Goal: Navigation & Orientation: Find specific page/section

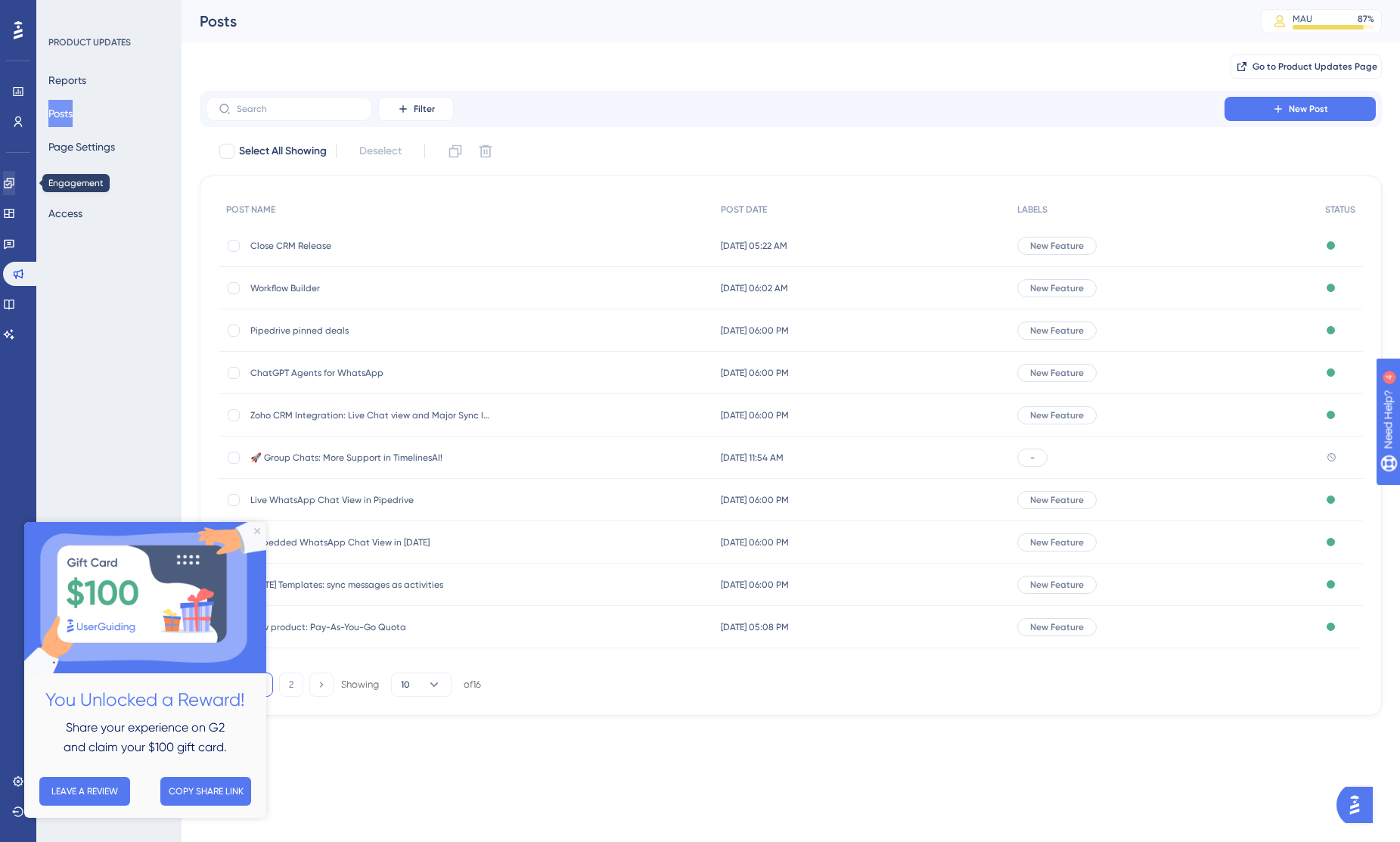
click at [14, 183] on icon at bounding box center [8, 183] width 10 height 10
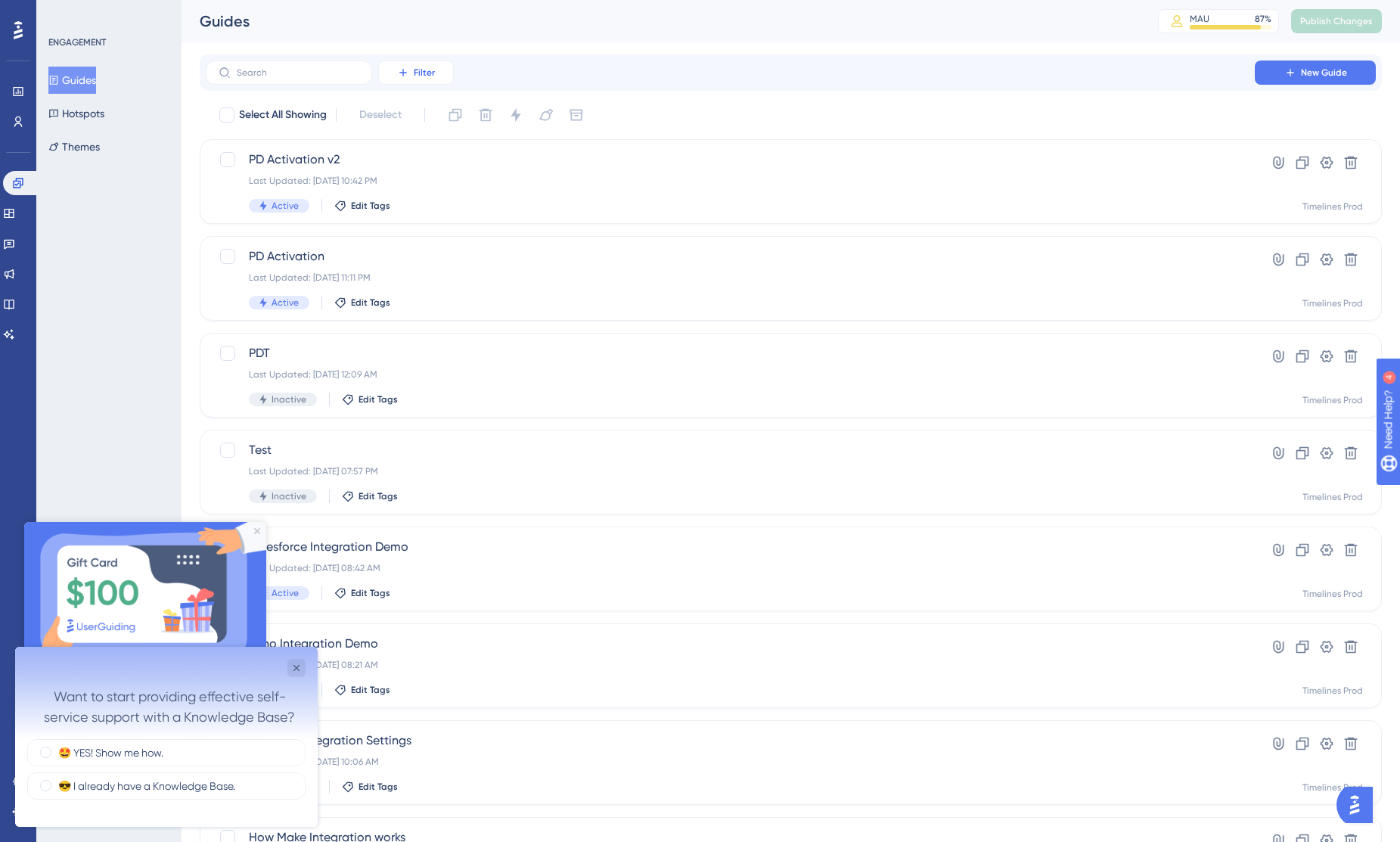
click at [412, 72] on button "Filter" at bounding box center [415, 72] width 75 height 24
click at [435, 201] on div "Status Status" at bounding box center [431, 206] width 62 height 30
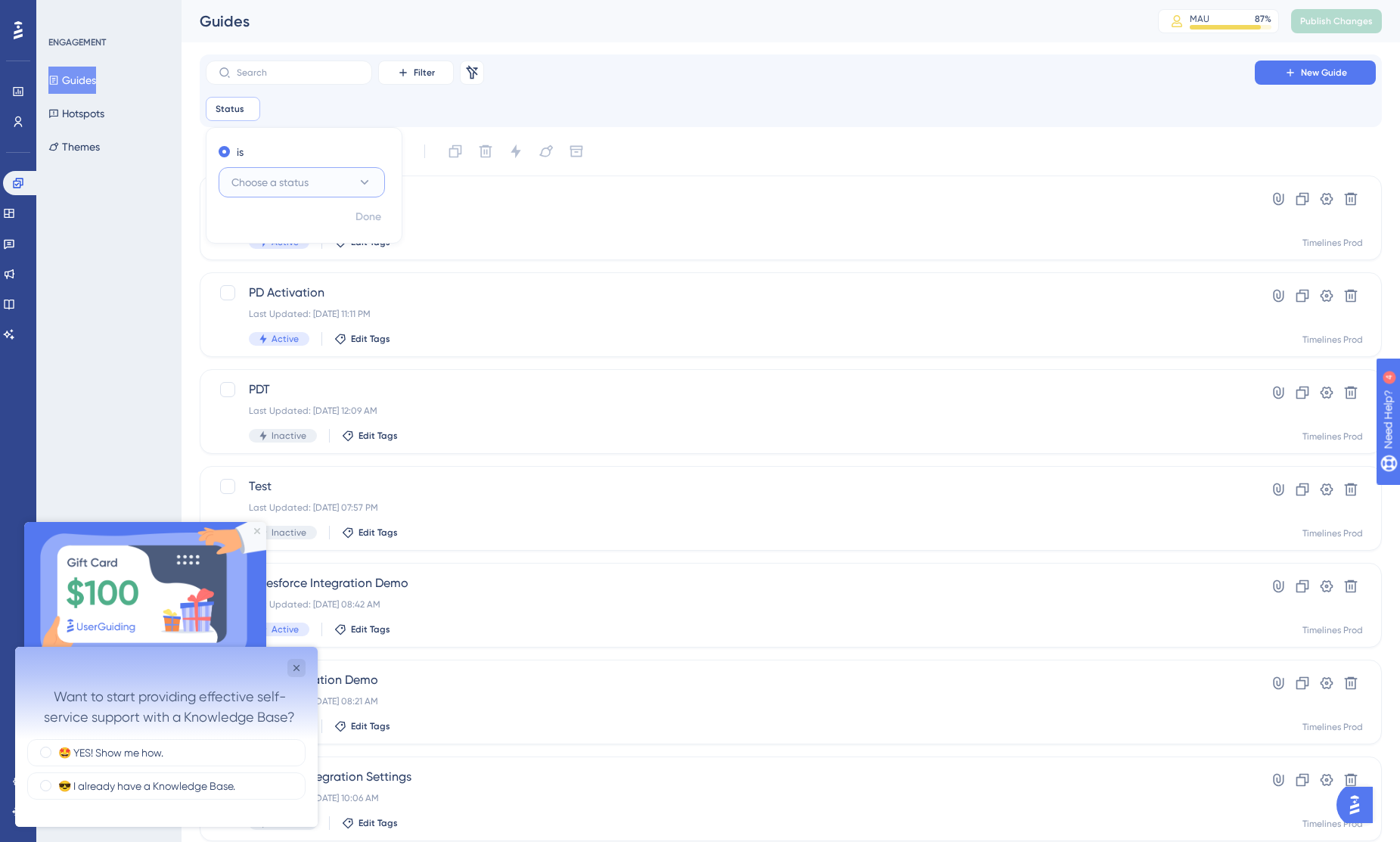
click at [362, 181] on icon at bounding box center [365, 182] width 8 height 5
click at [345, 235] on div "Active Active" at bounding box center [302, 228] width 123 height 30
click at [131, 345] on div "ENGAGEMENT Guides Hotspots Themes" at bounding box center [109, 421] width 145 height 842
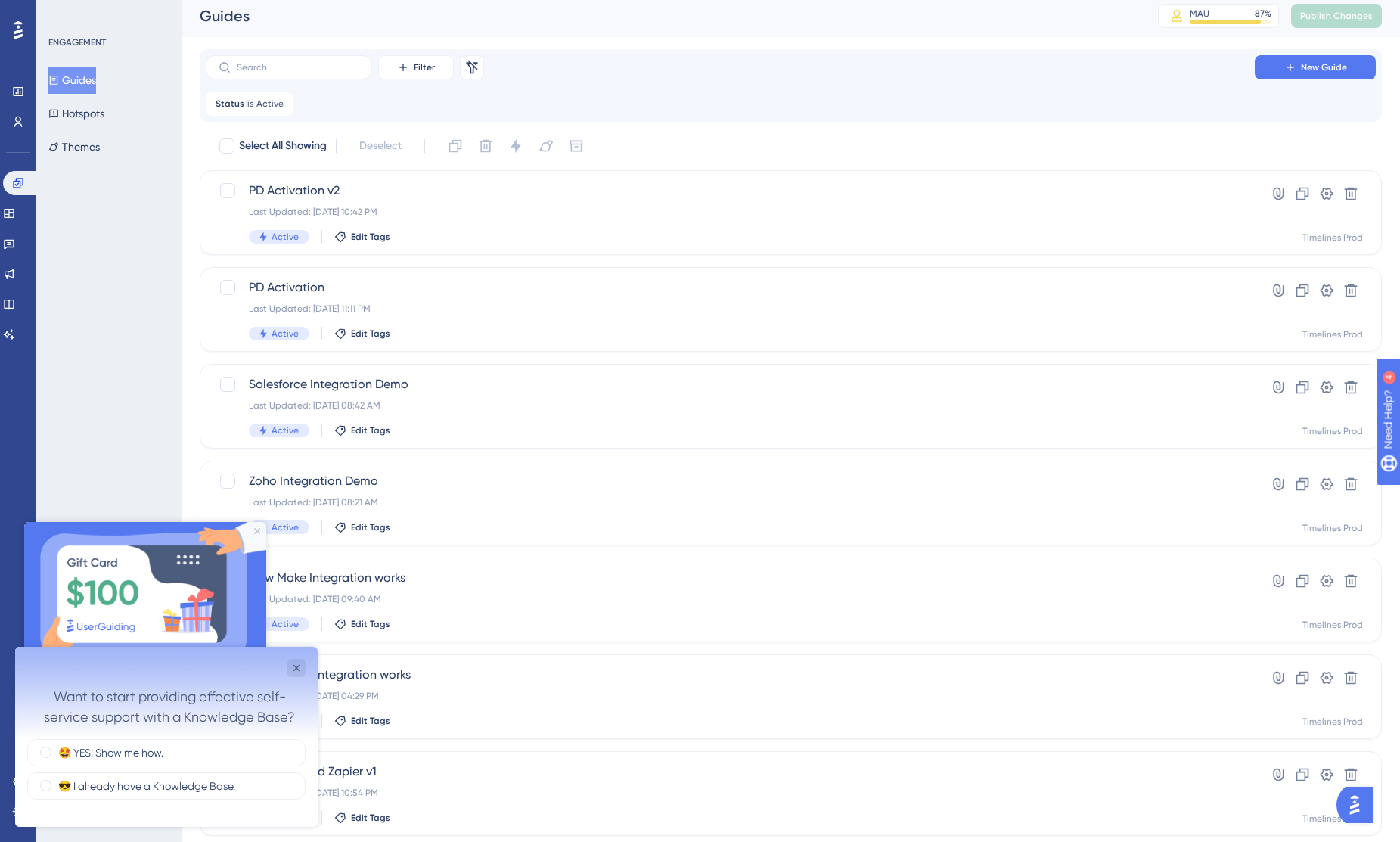
scroll to position [7, 0]
click at [299, 671] on icon "Close survey" at bounding box center [296, 668] width 12 height 12
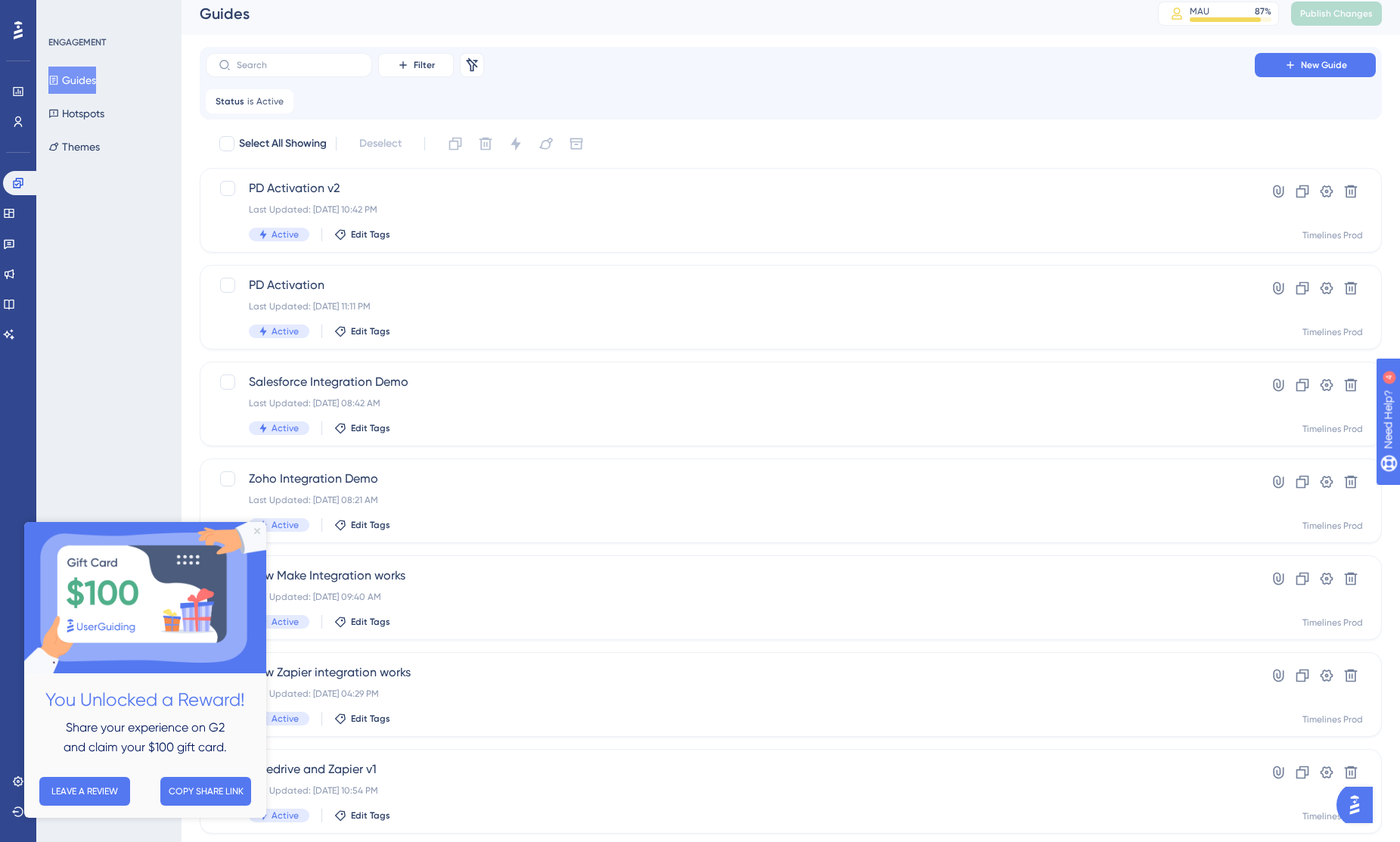
click at [259, 529] on icon "Close Preview" at bounding box center [257, 531] width 6 height 6
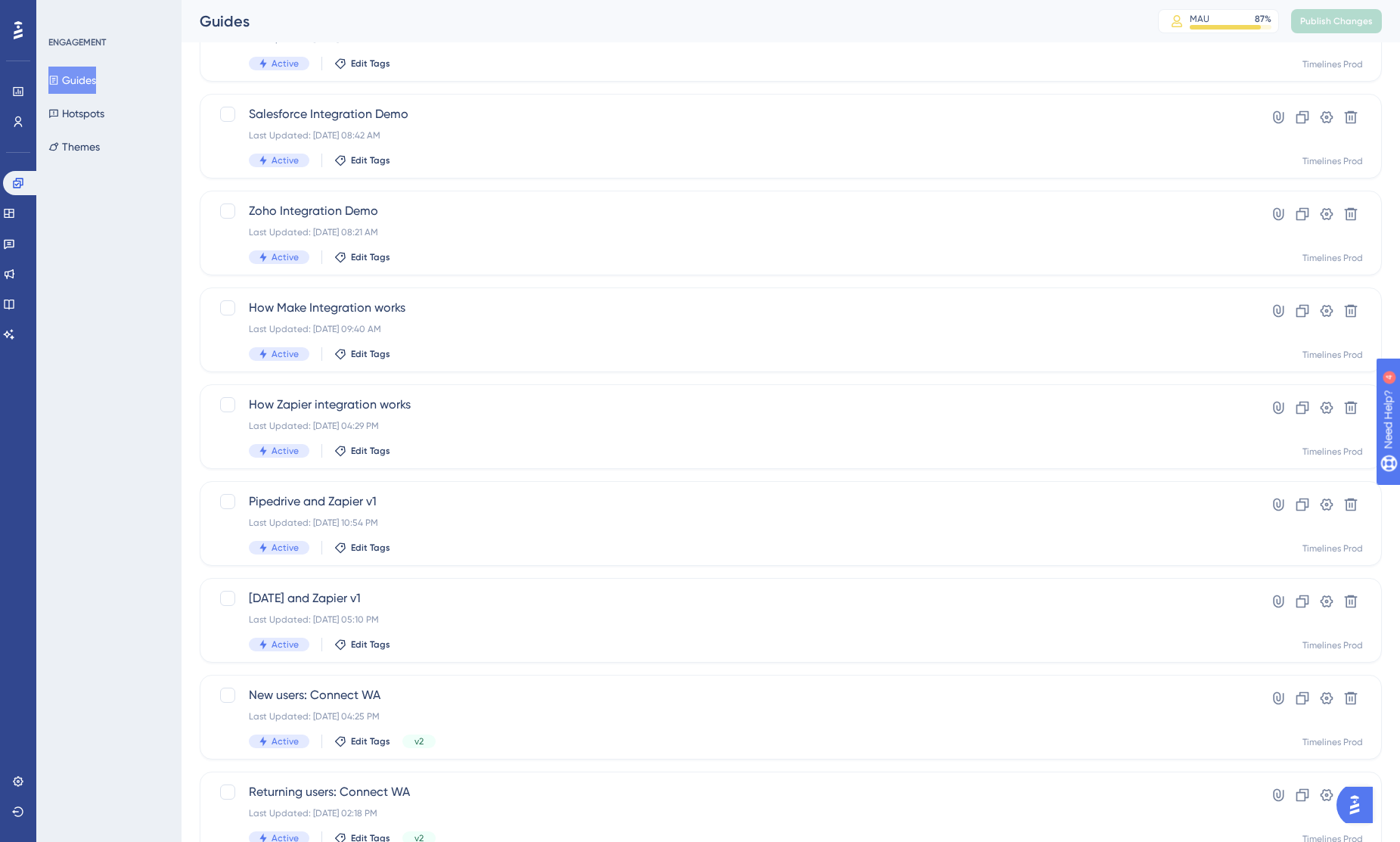
scroll to position [369, 0]
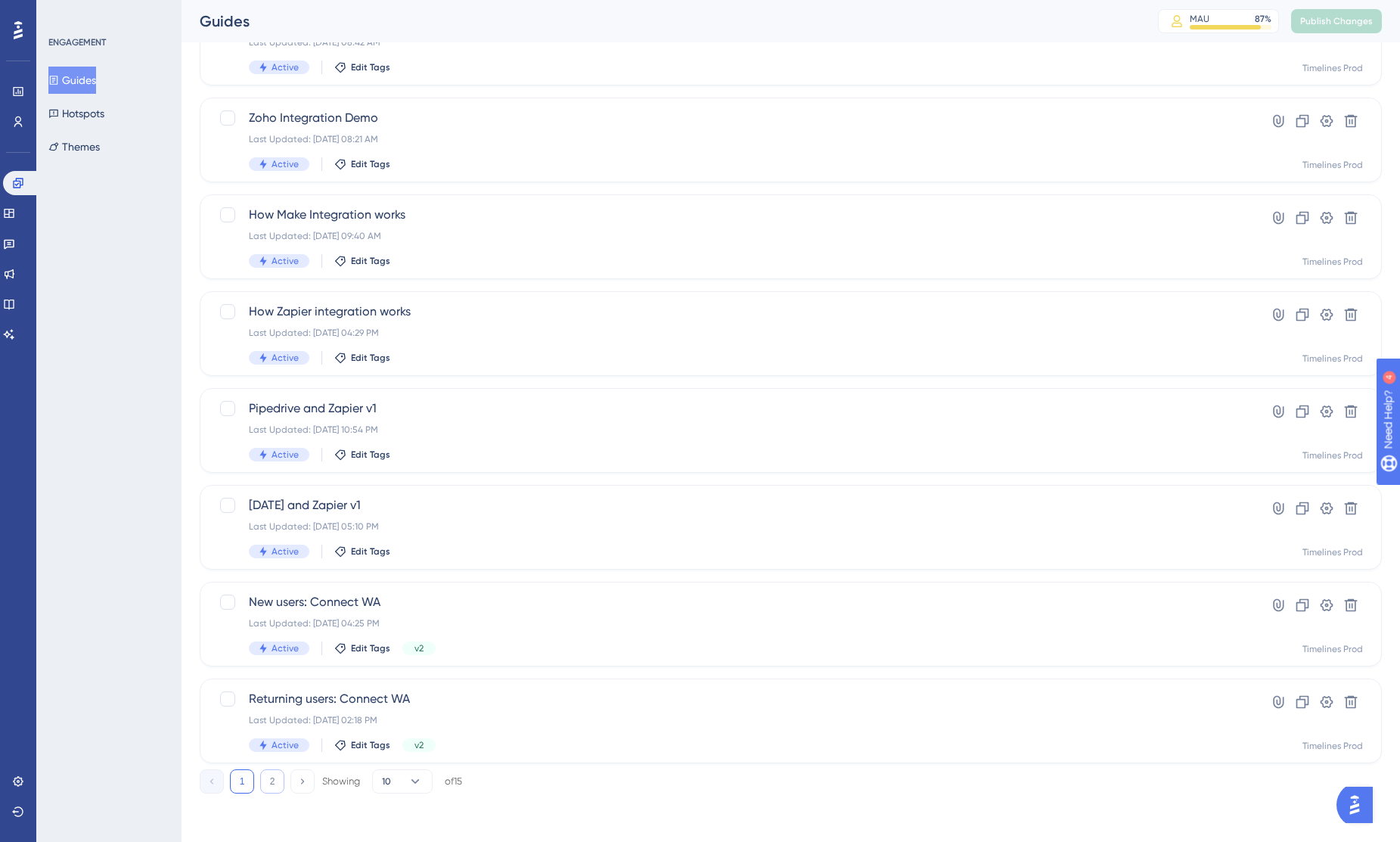
click at [273, 781] on button "2" at bounding box center [272, 781] width 24 height 24
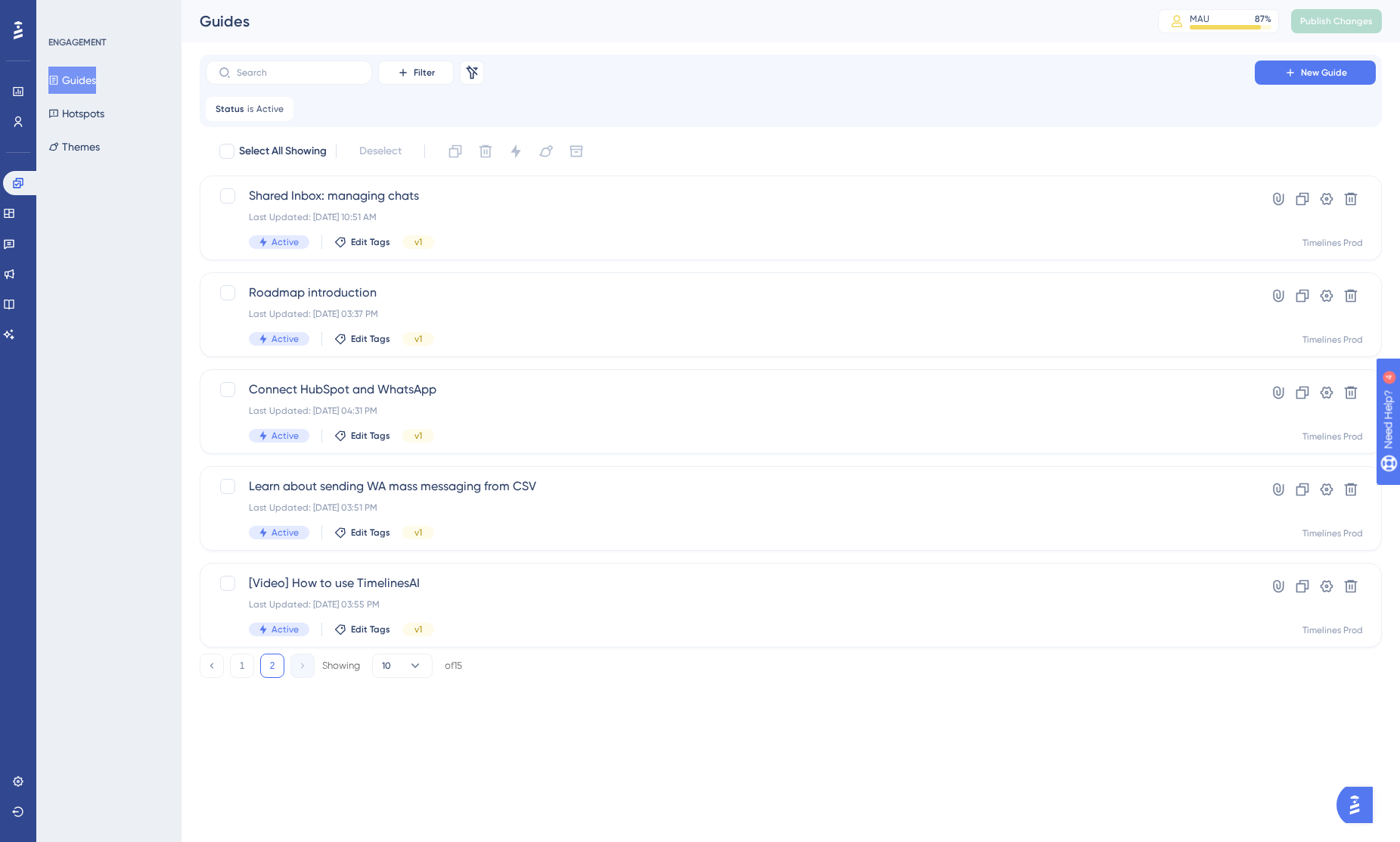
scroll to position [0, 0]
click at [516, 524] on div "Learn about sending WA mass messaging from CSV Last Updated: [DATE] 03:51 PM Ac…" at bounding box center [730, 509] width 963 height 62
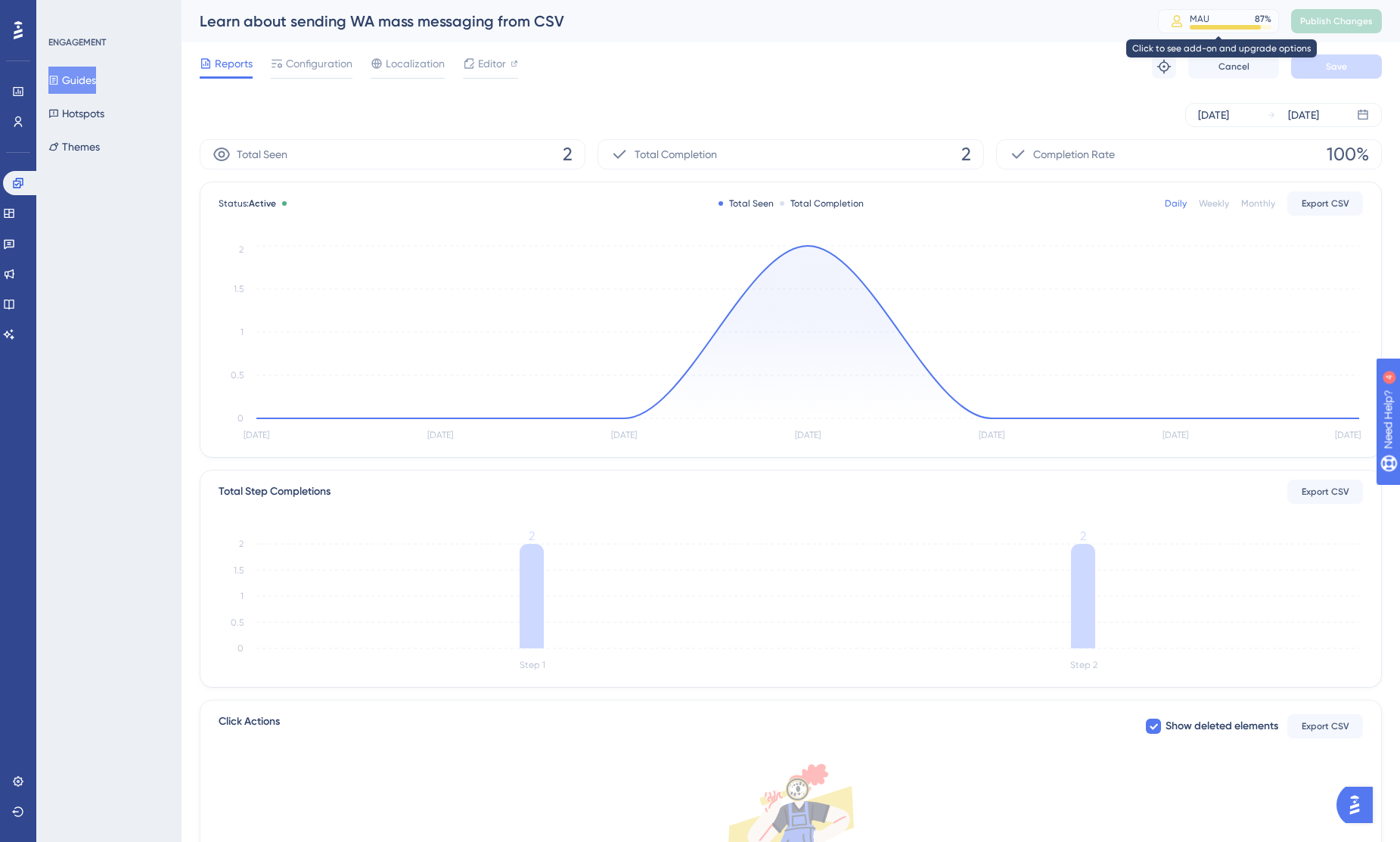
click at [1229, 26] on div at bounding box center [1226, 27] width 72 height 5
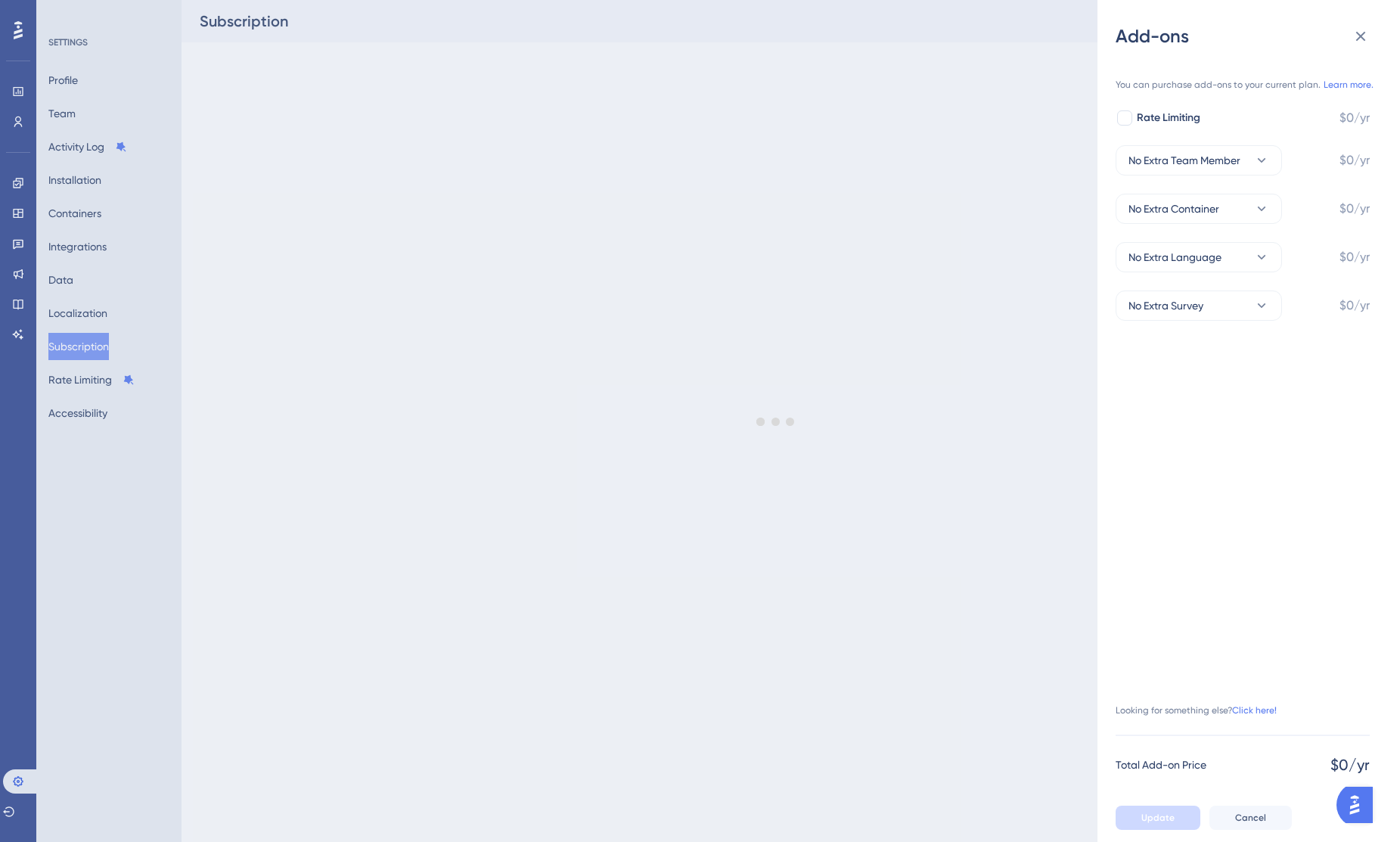
click at [132, 499] on div "Add-ons You can purchase add-ons to your current plan. Learn more. Rate Limitin…" at bounding box center [700, 421] width 1400 height 842
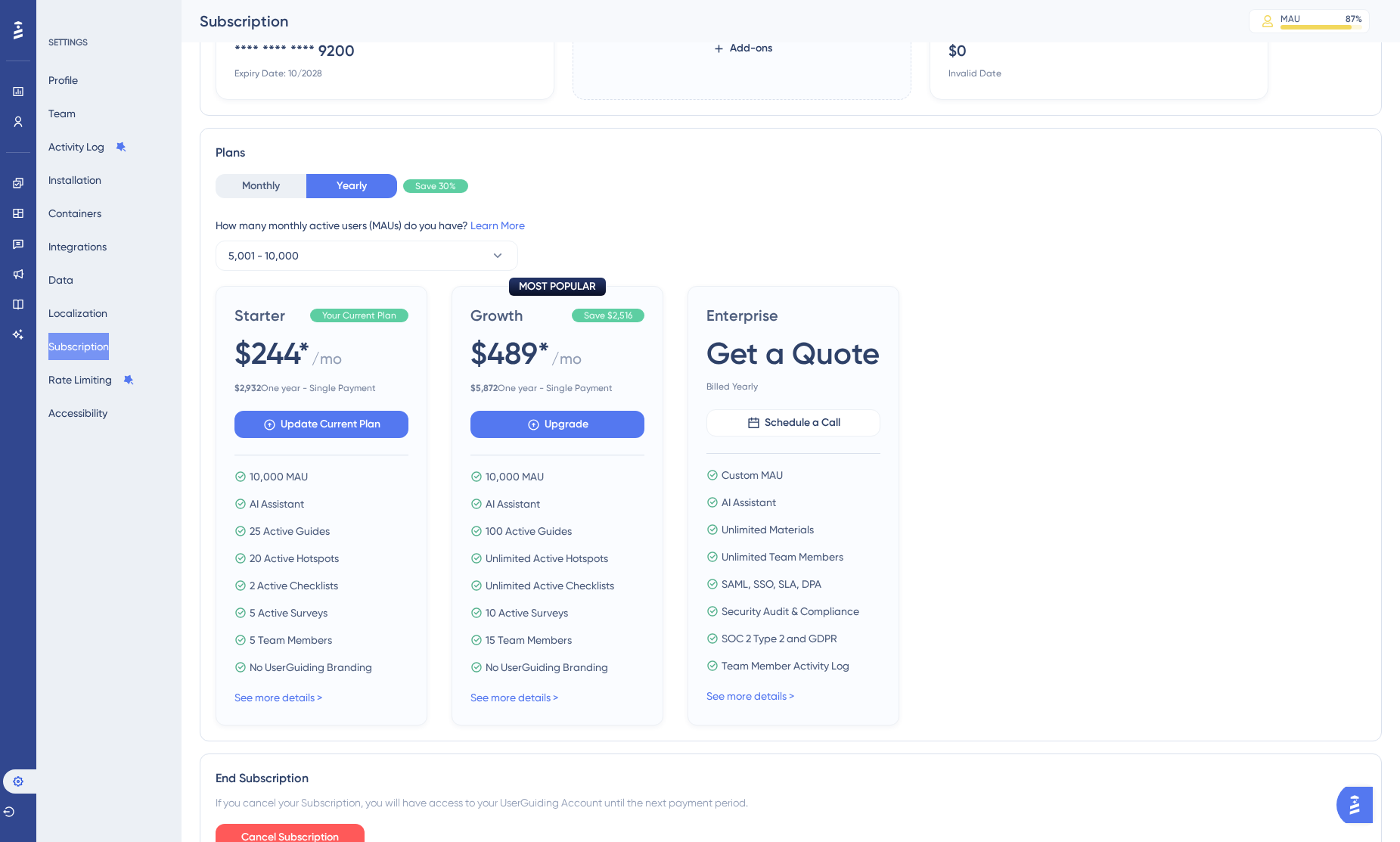
scroll to position [249, 0]
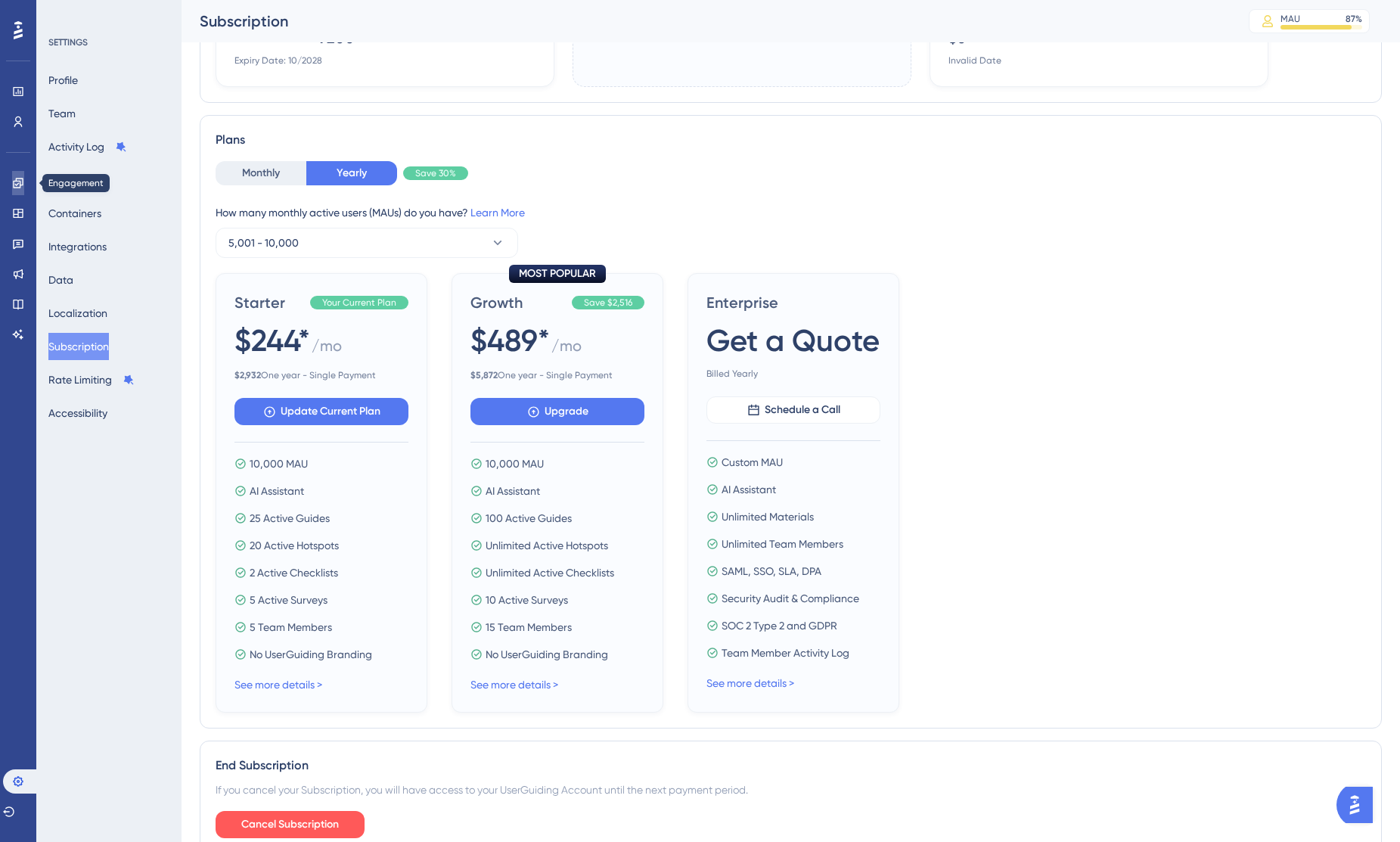
click at [24, 187] on link at bounding box center [17, 183] width 12 height 24
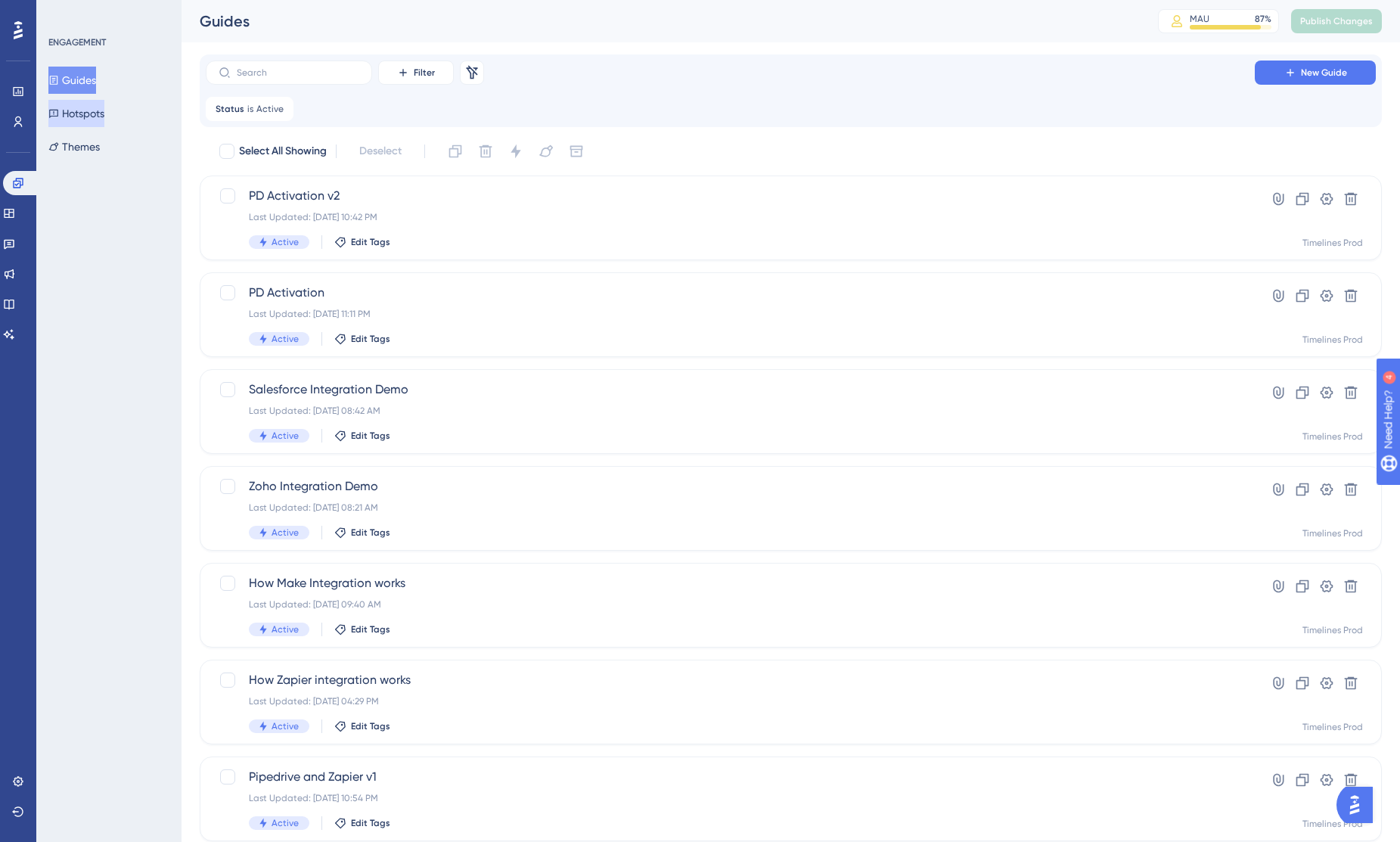
click at [105, 119] on button "Hotspots" at bounding box center [76, 114] width 56 height 28
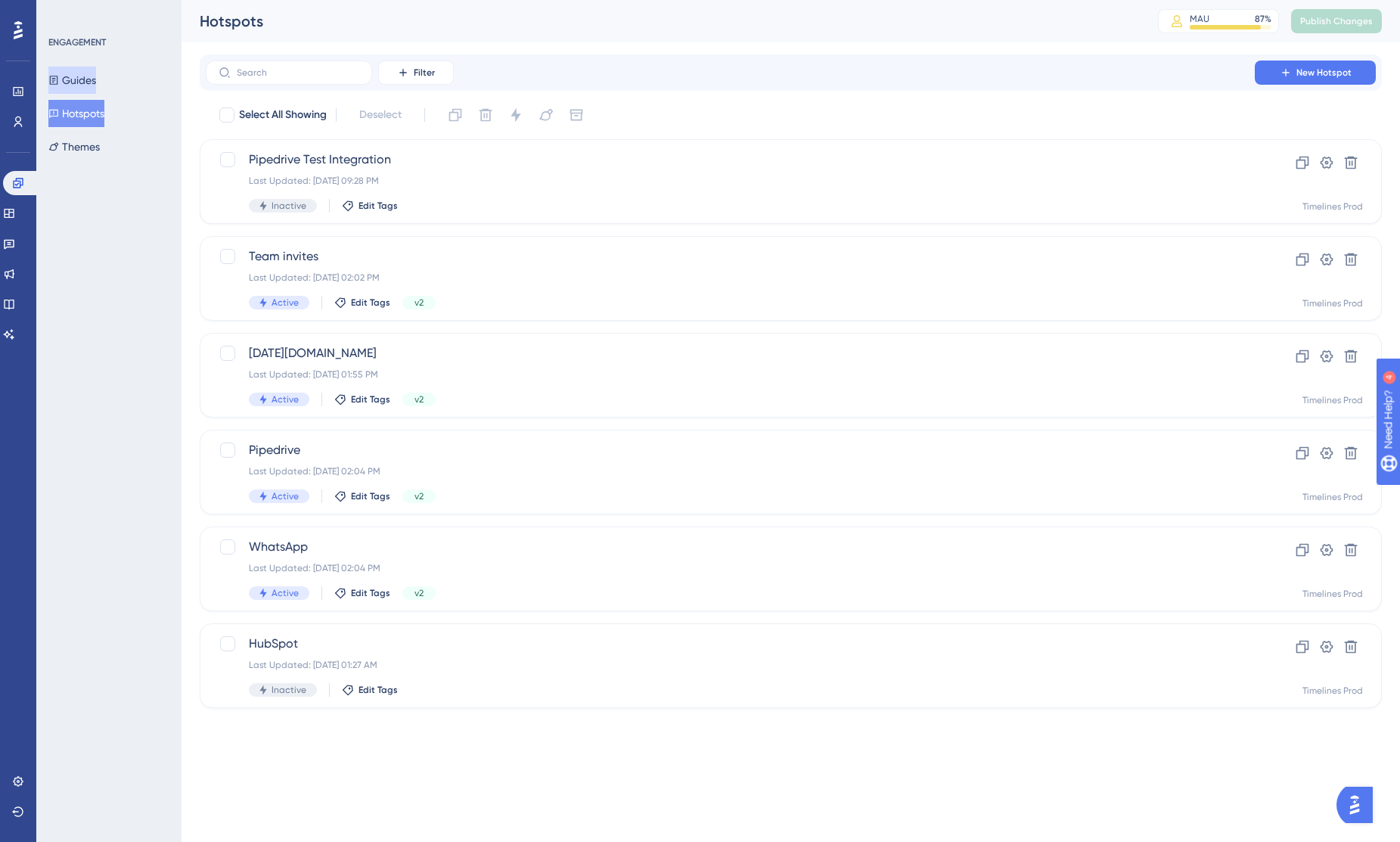
click at [96, 80] on button "Guides" at bounding box center [72, 81] width 48 height 28
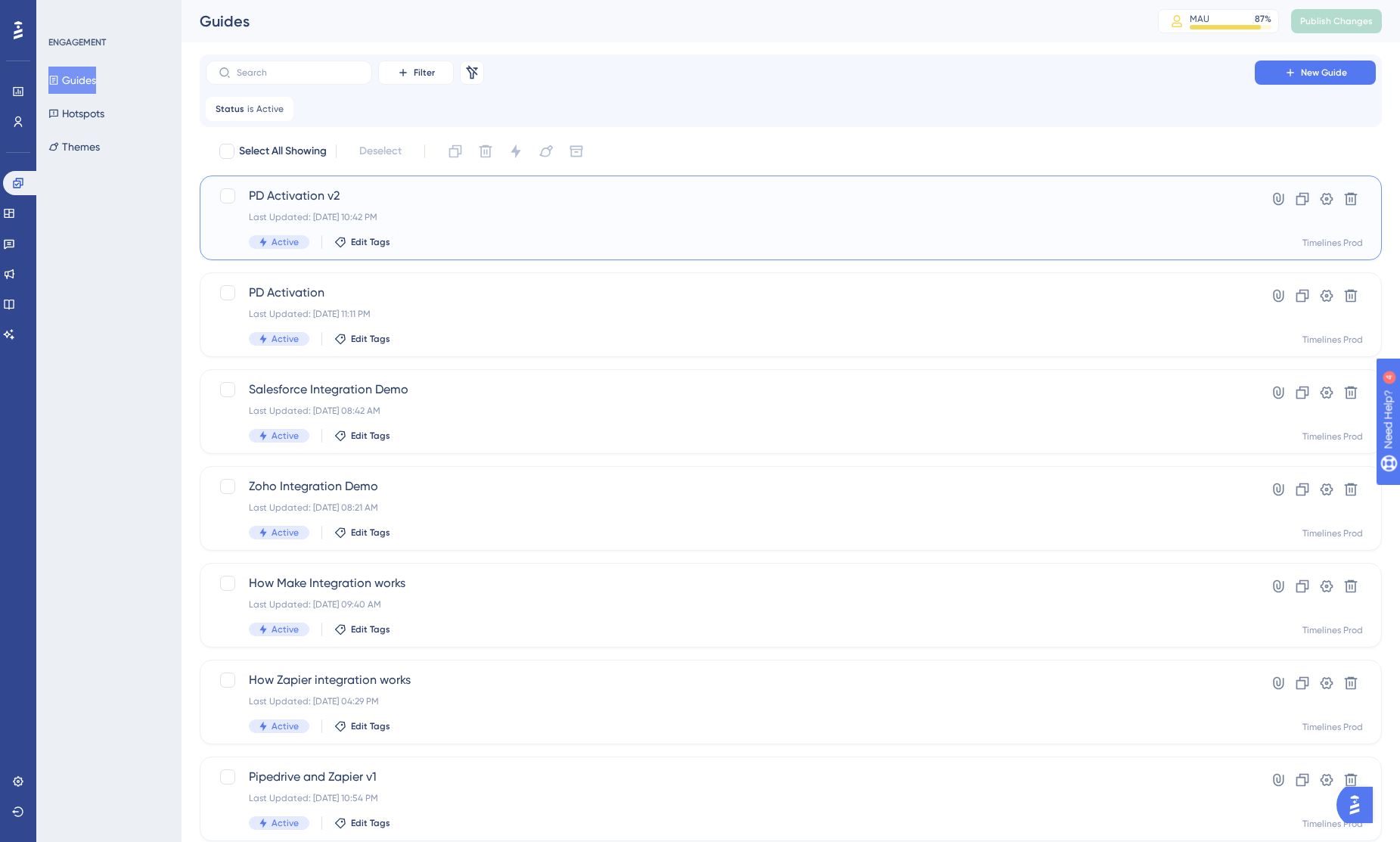
click at [538, 236] on div "Active Edit Tags" at bounding box center [730, 242] width 963 height 14
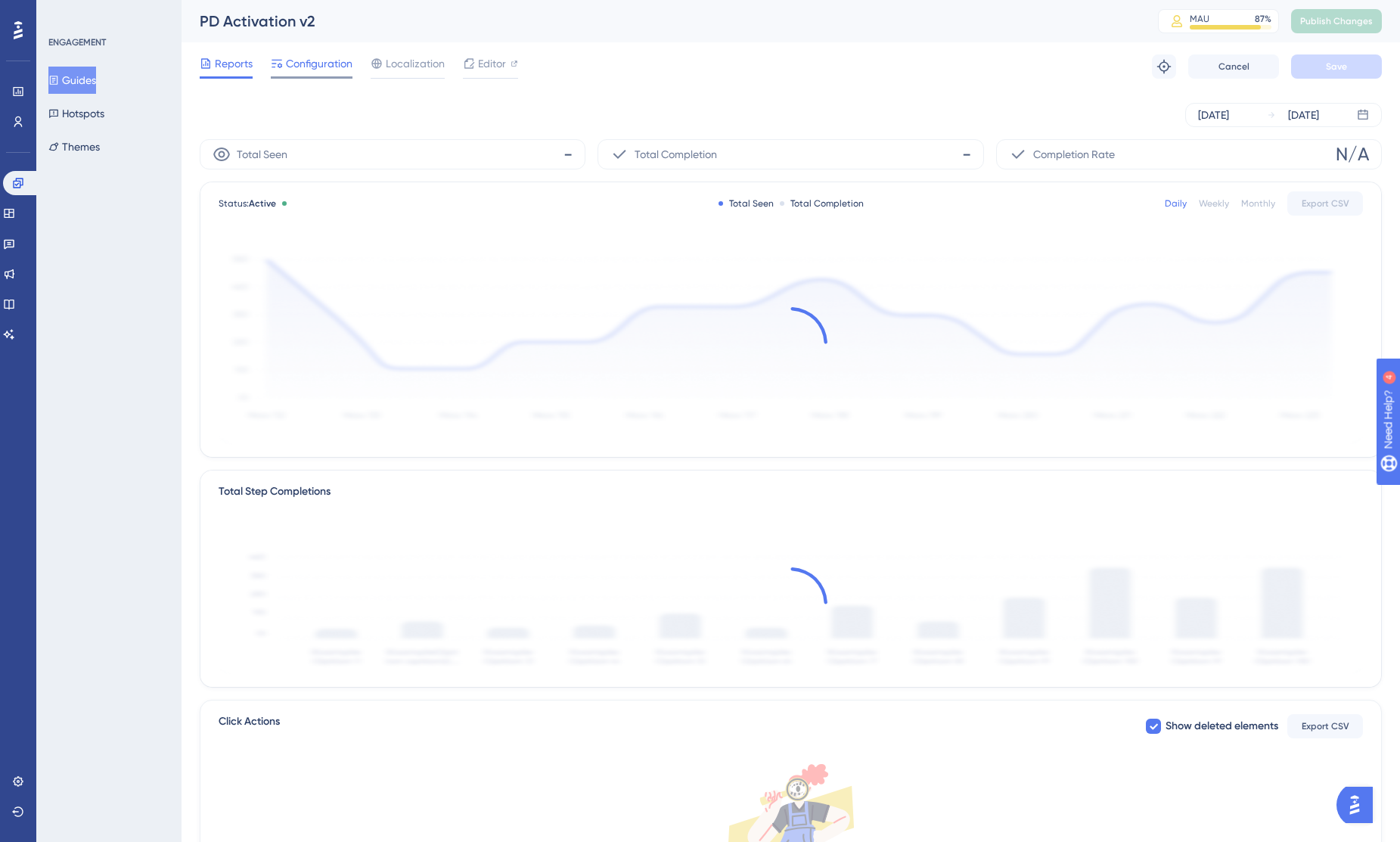
click at [327, 67] on span "Configuration" at bounding box center [319, 63] width 67 height 18
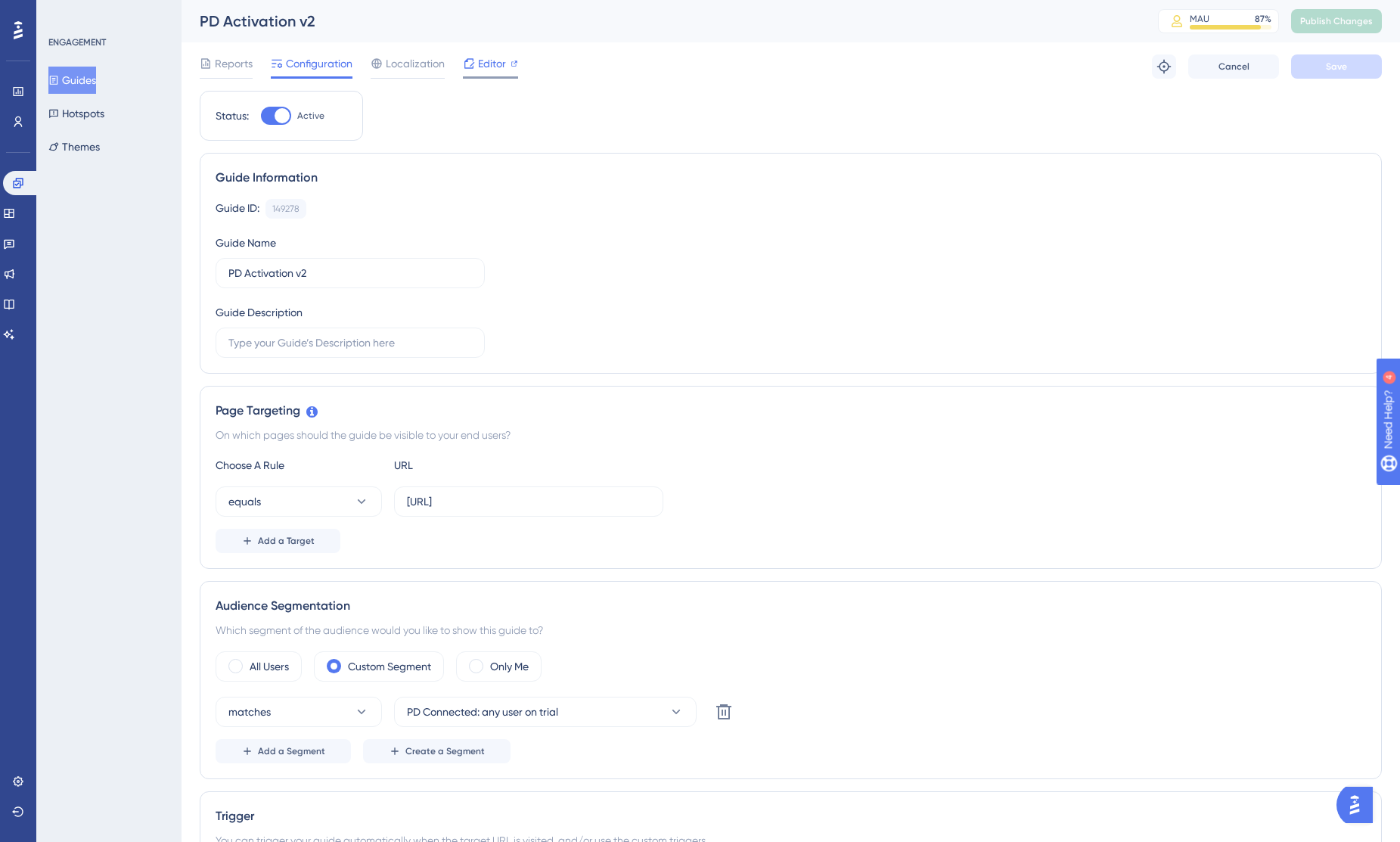
click at [507, 67] on div "Editor" at bounding box center [491, 63] width 55 height 18
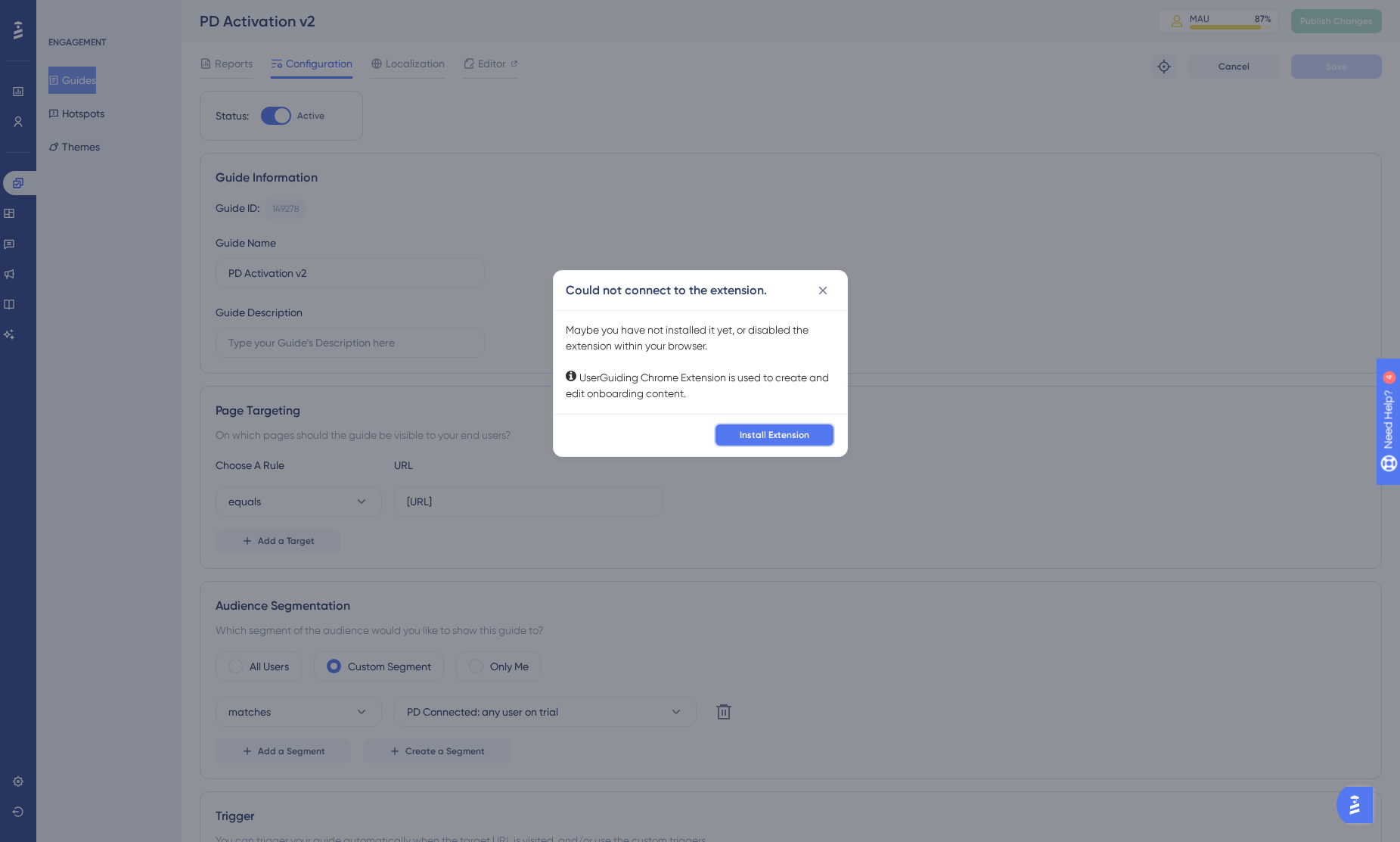
click at [779, 438] on span "Install Extension" at bounding box center [775, 435] width 70 height 12
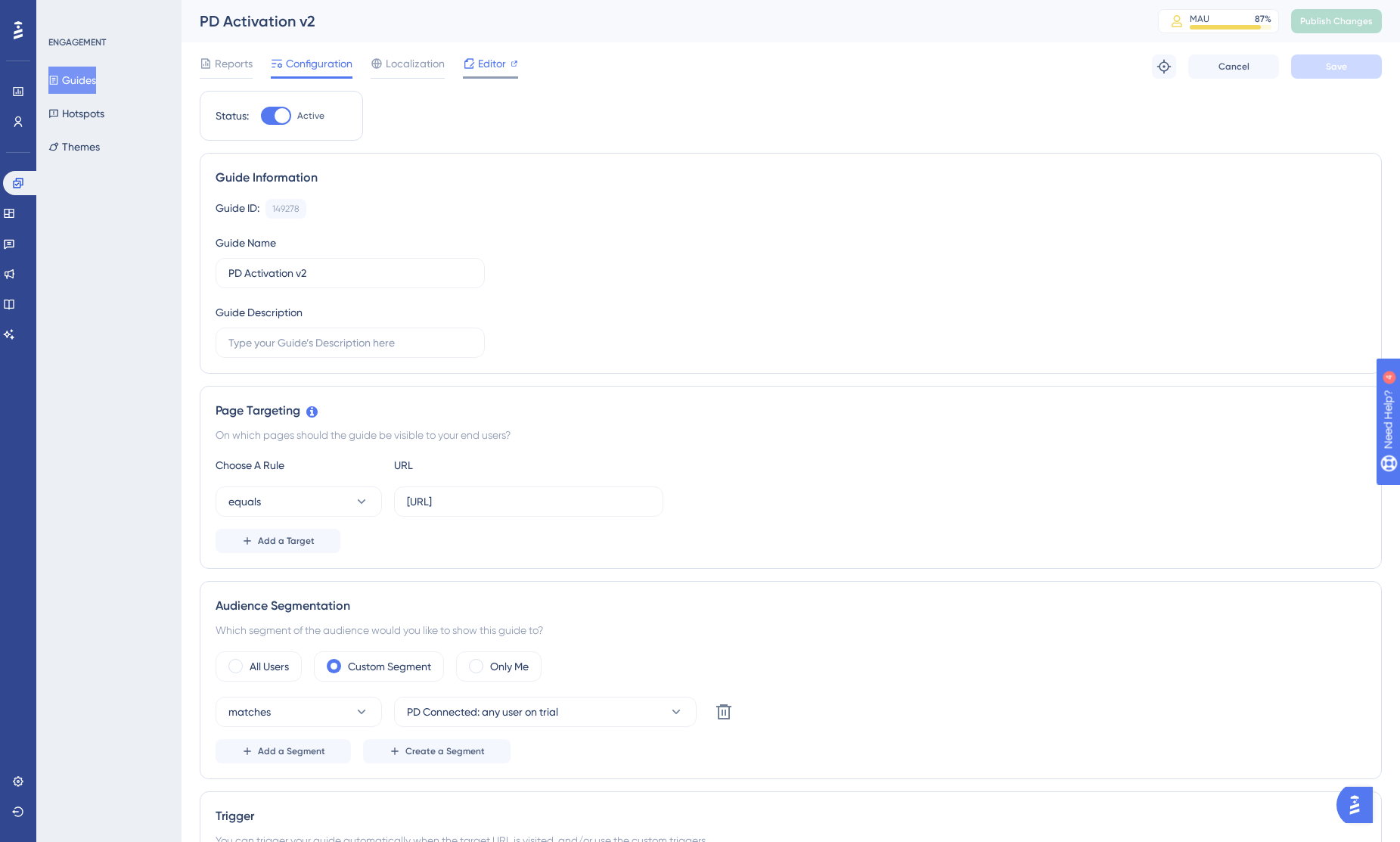
click at [490, 60] on span "Editor" at bounding box center [491, 63] width 28 height 18
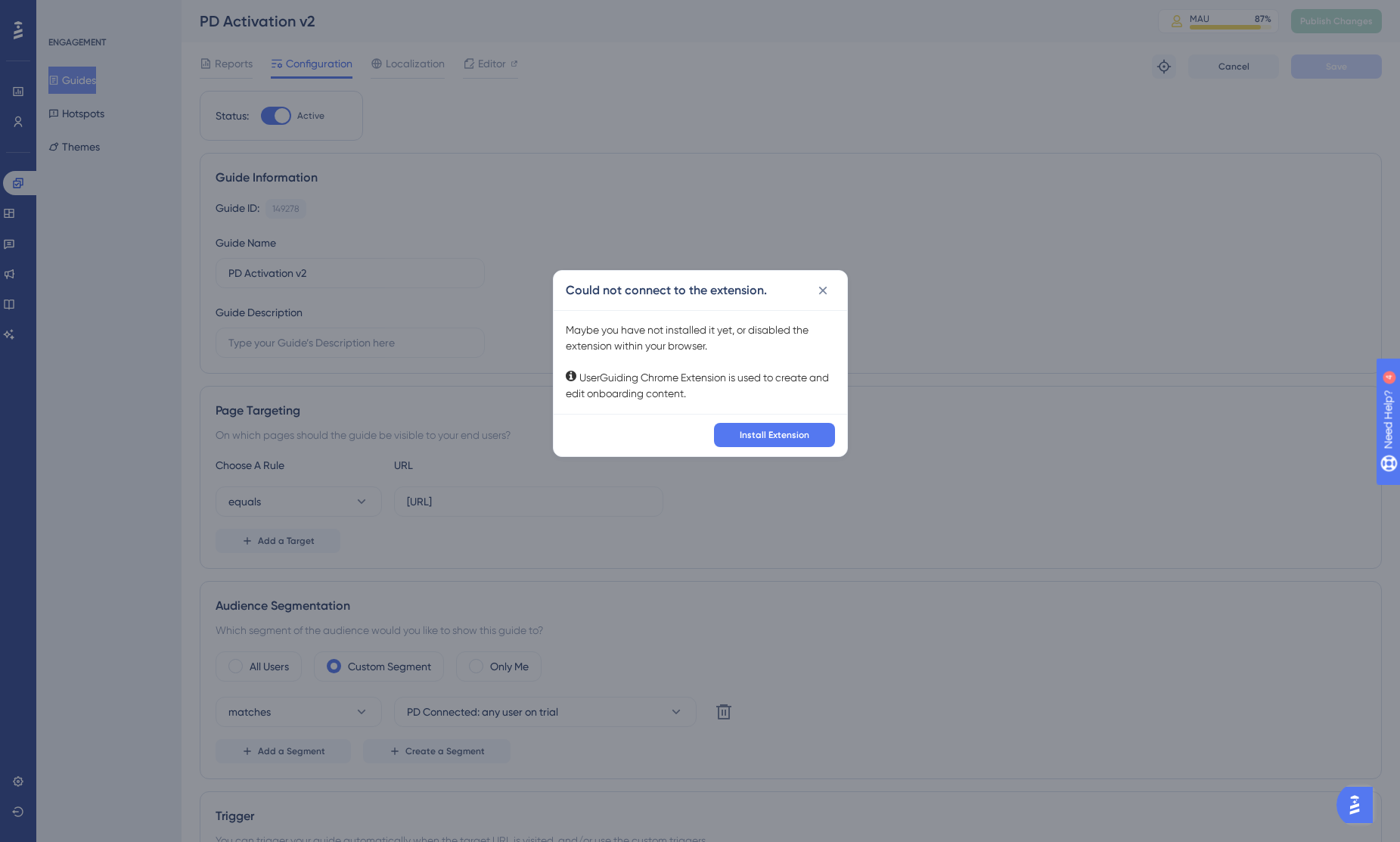
click at [912, 374] on div "Could not connect to the extension. Maybe you have not installed it yet, or dis…" at bounding box center [700, 421] width 1400 height 842
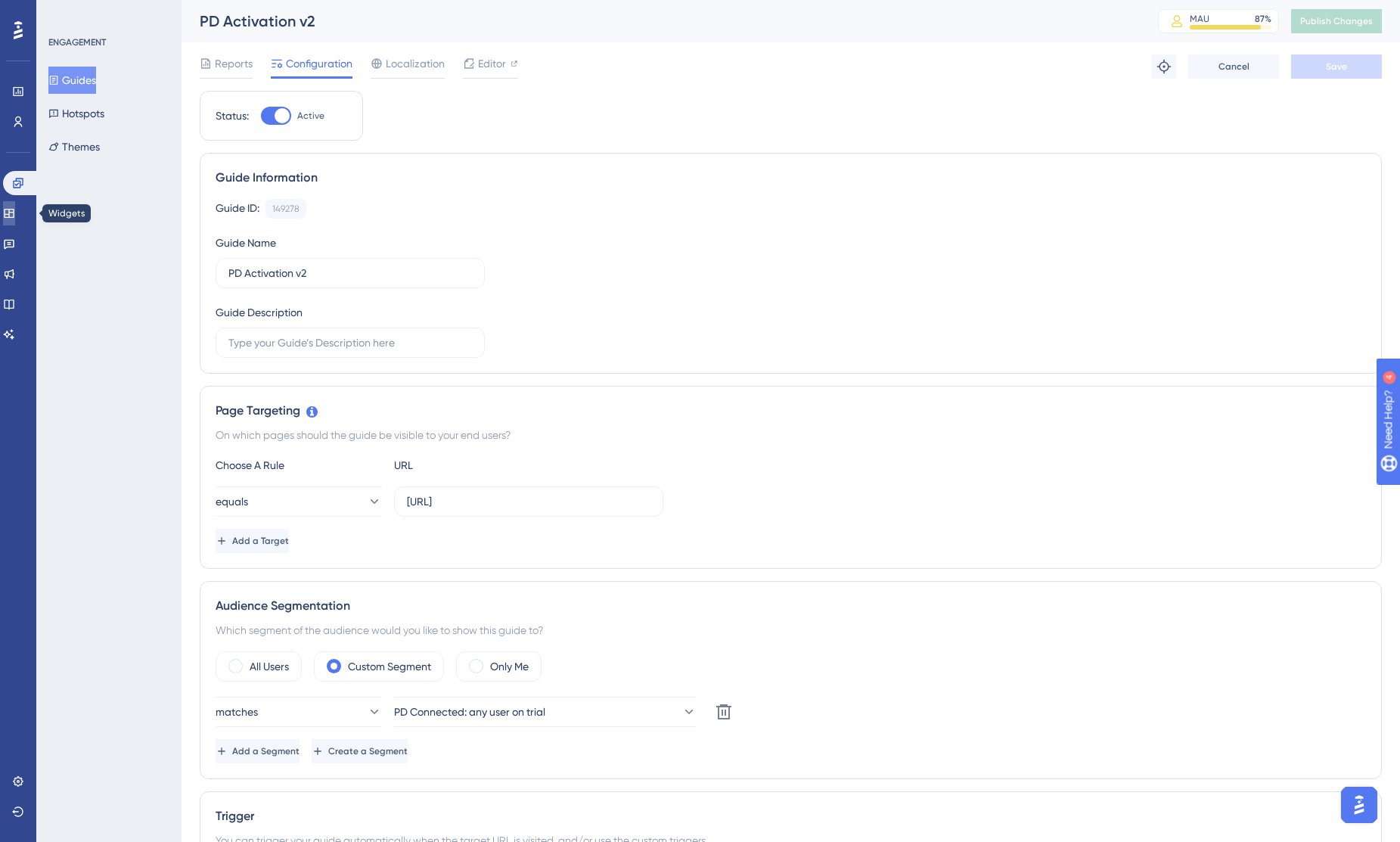
click at [6, 212] on link at bounding box center [8, 213] width 12 height 24
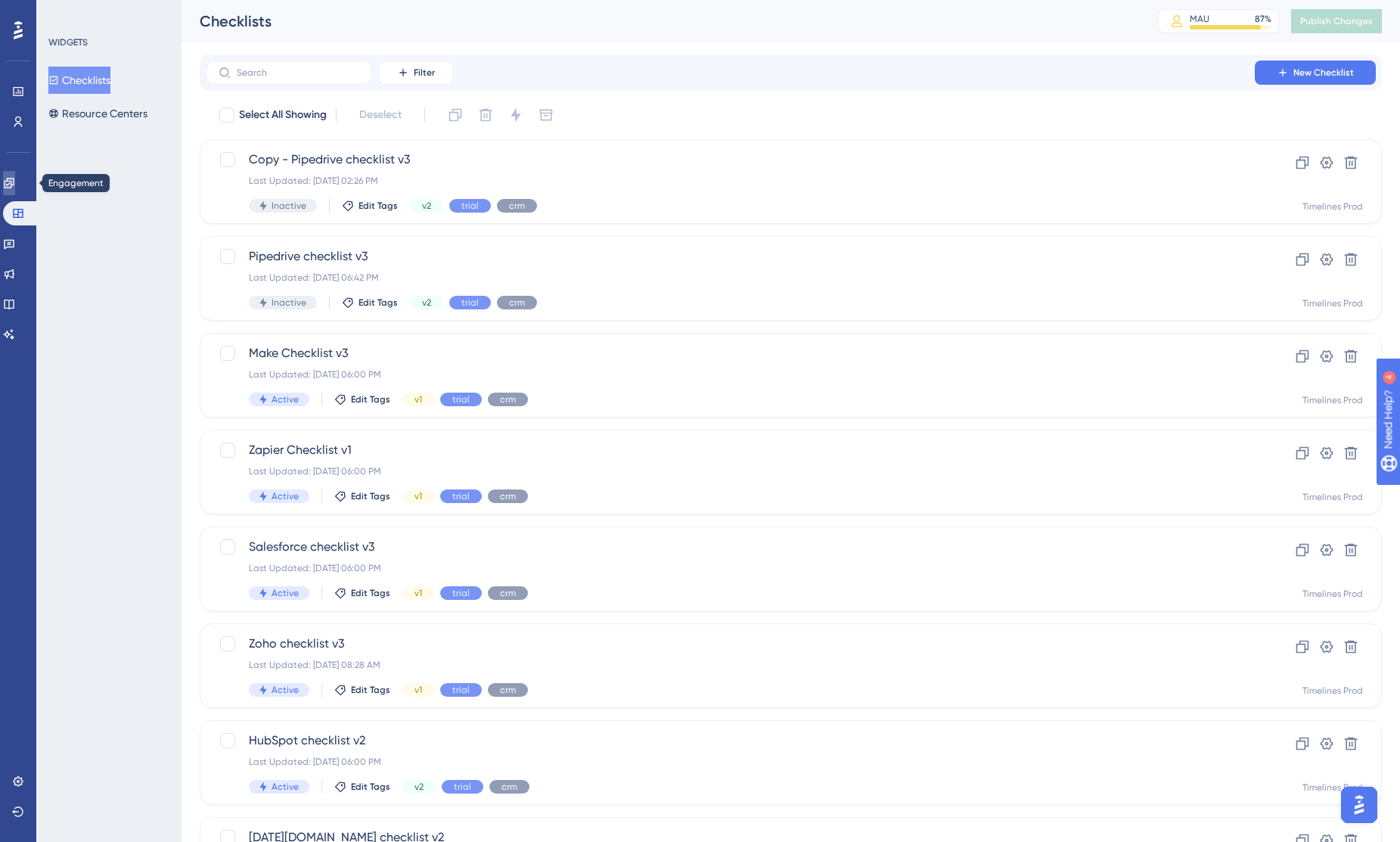
click at [14, 184] on icon at bounding box center [8, 183] width 10 height 10
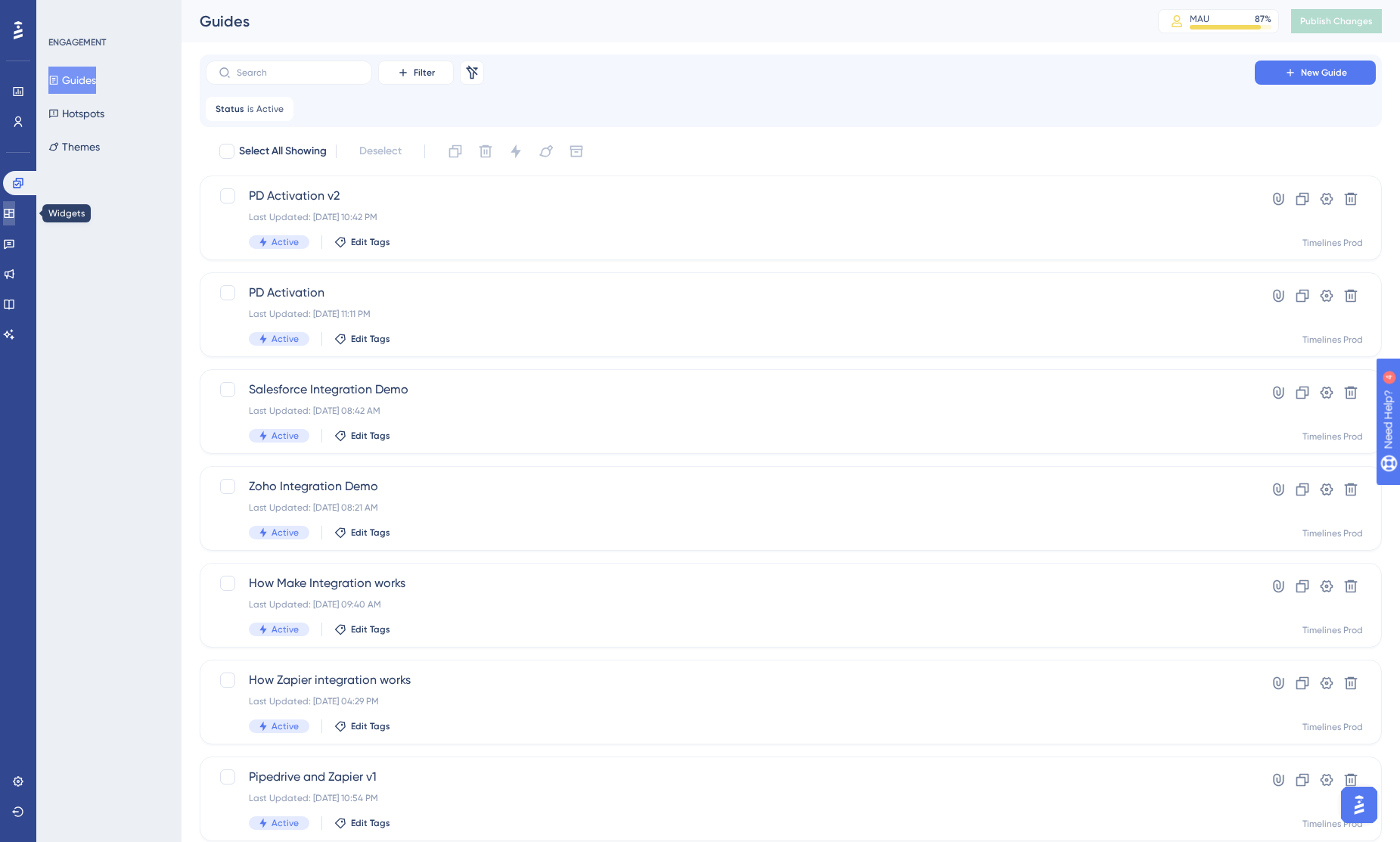
click at [14, 217] on icon at bounding box center [8, 214] width 10 height 9
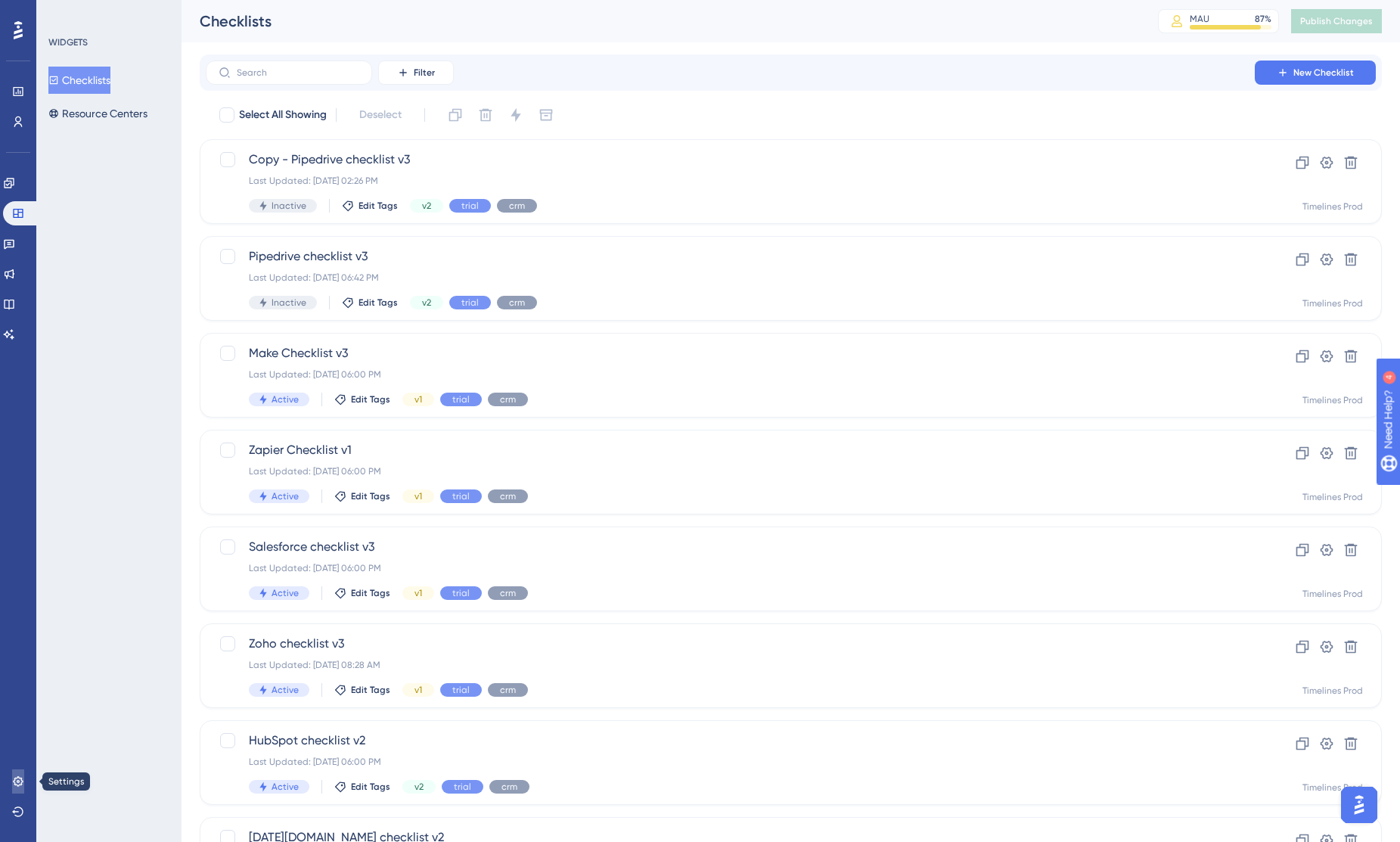
click at [16, 777] on icon at bounding box center [17, 781] width 12 height 12
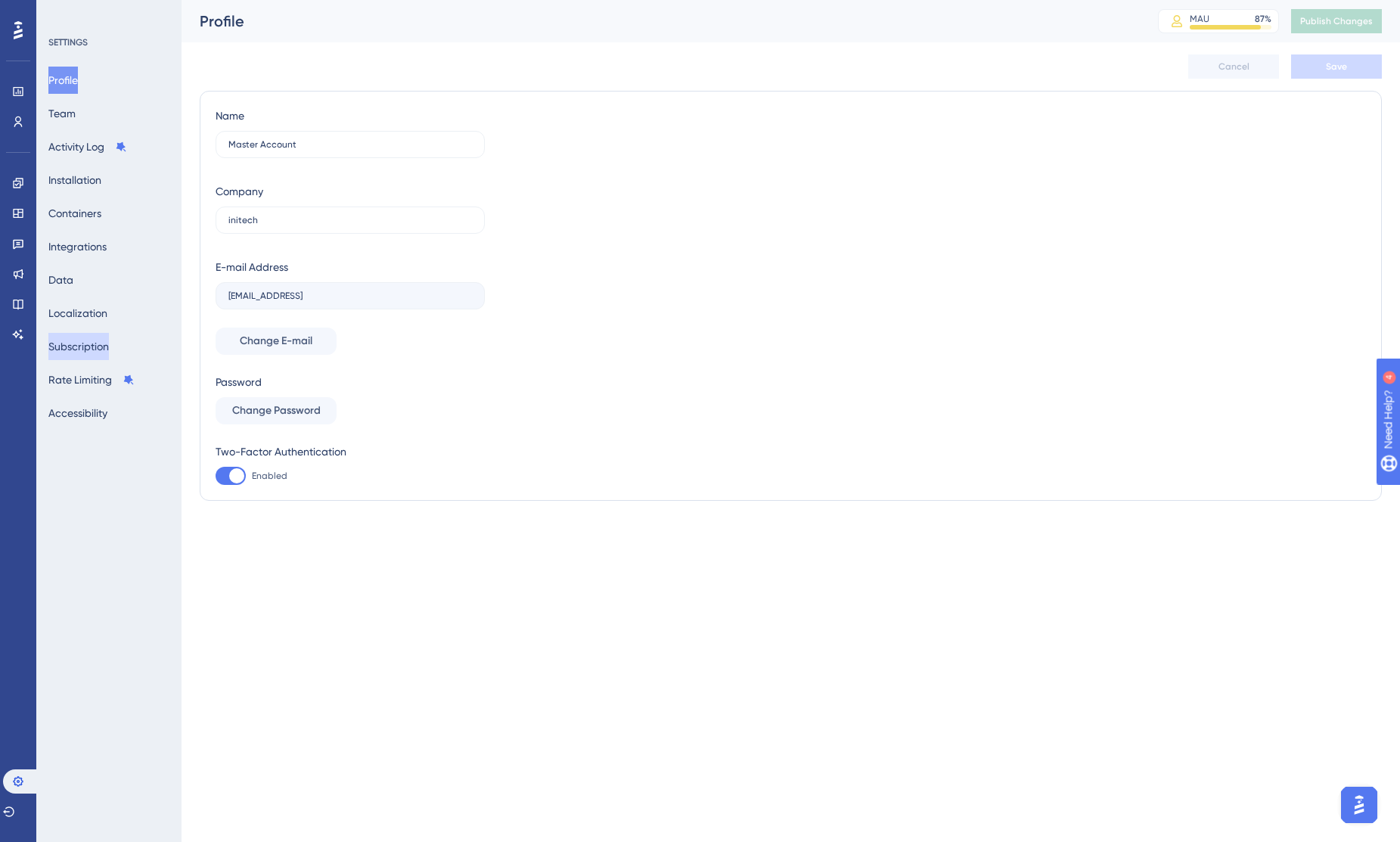
click at [108, 348] on button "Subscription" at bounding box center [79, 347] width 61 height 28
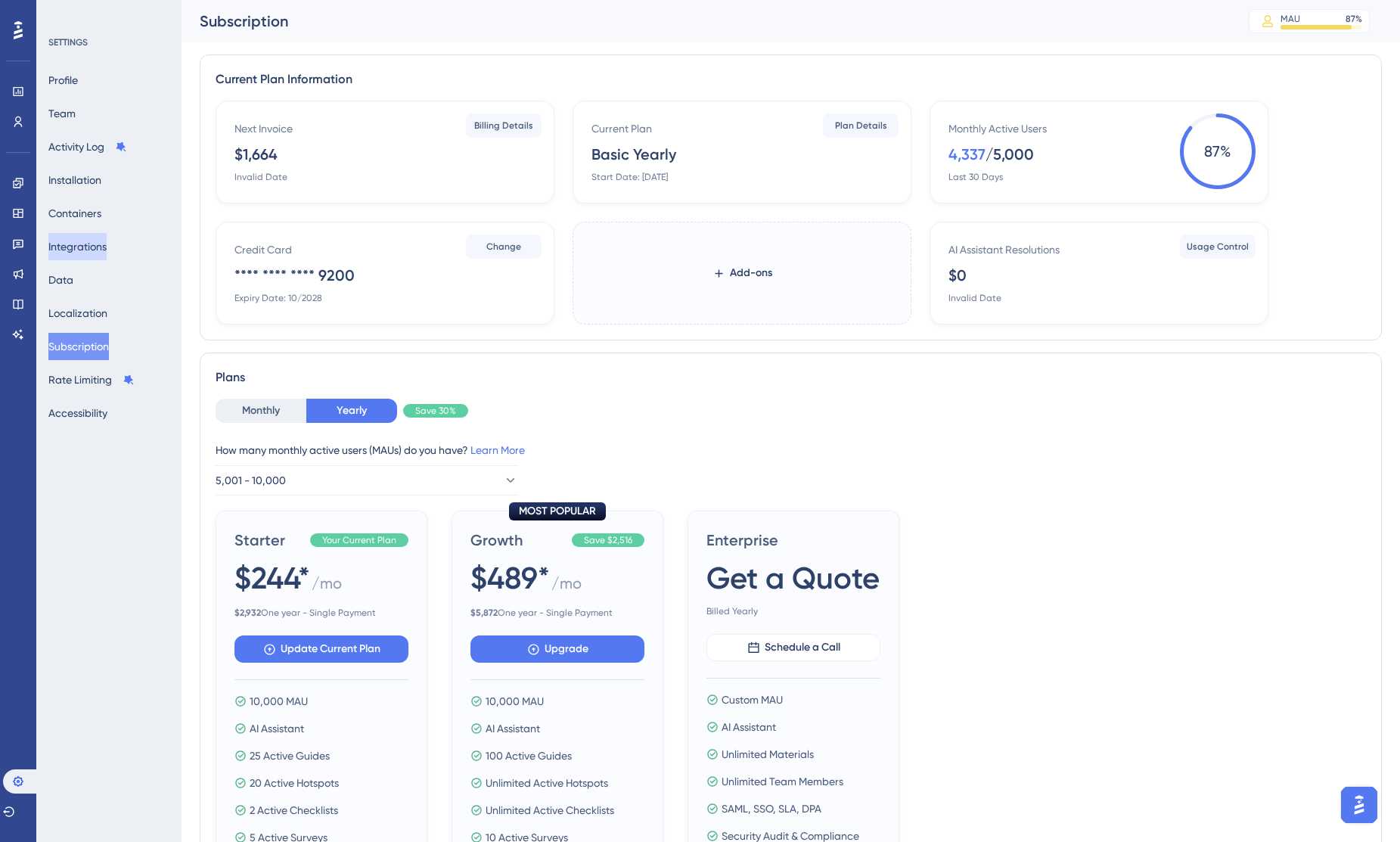
click at [94, 238] on button "Integrations" at bounding box center [78, 247] width 59 height 28
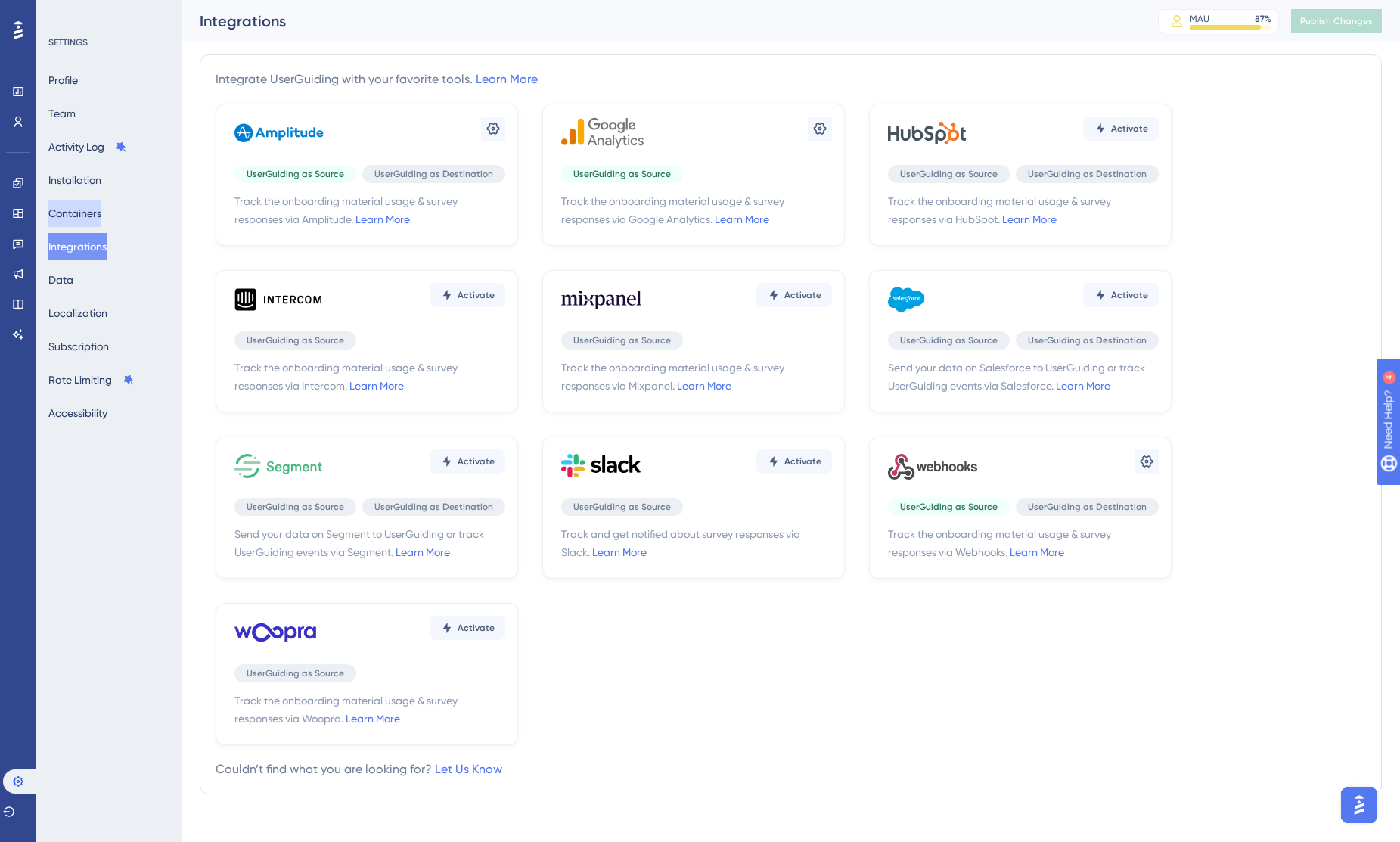
click at [93, 210] on button "Containers" at bounding box center [75, 214] width 53 height 28
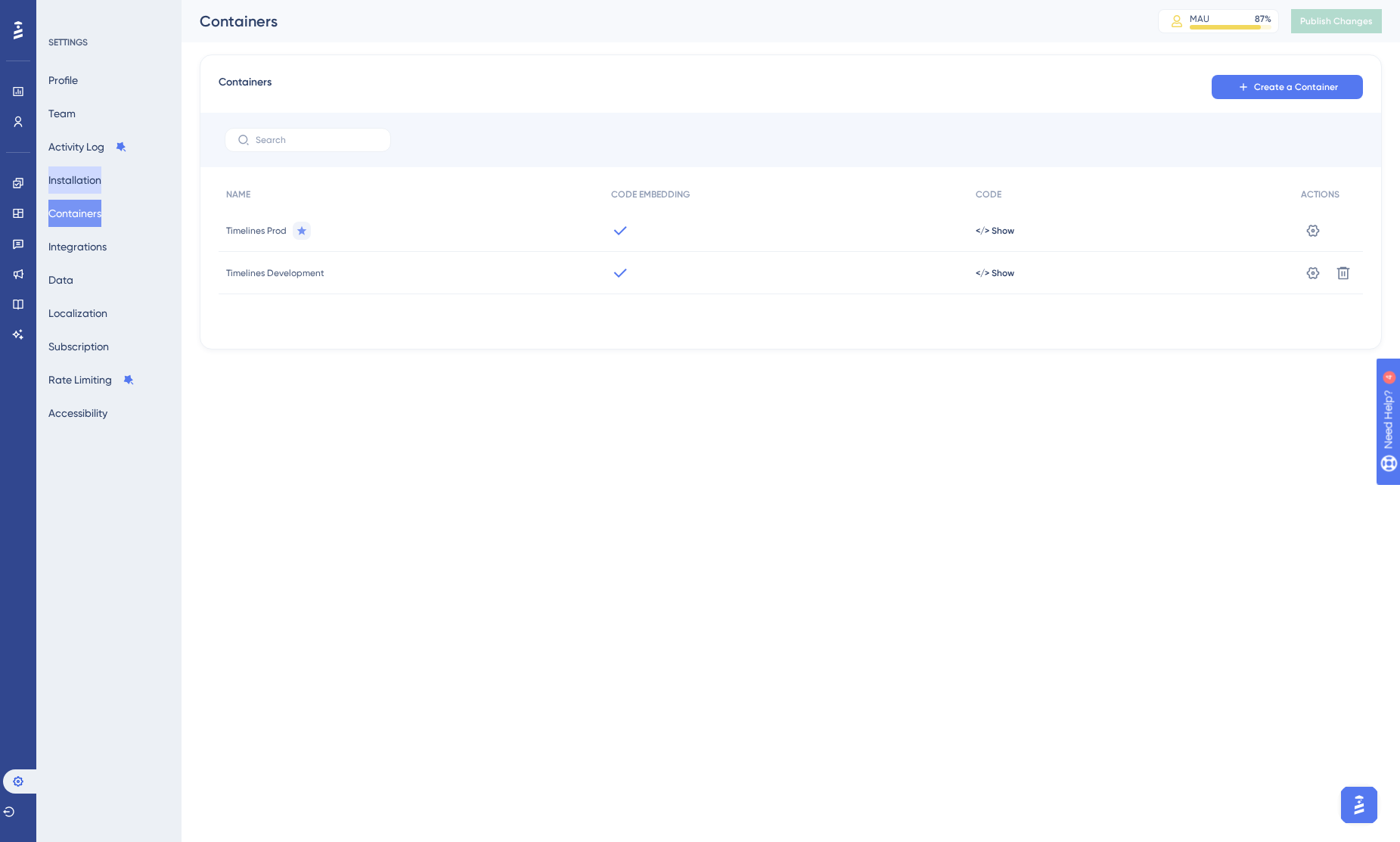
click at [93, 183] on button "Installation" at bounding box center [75, 180] width 53 height 28
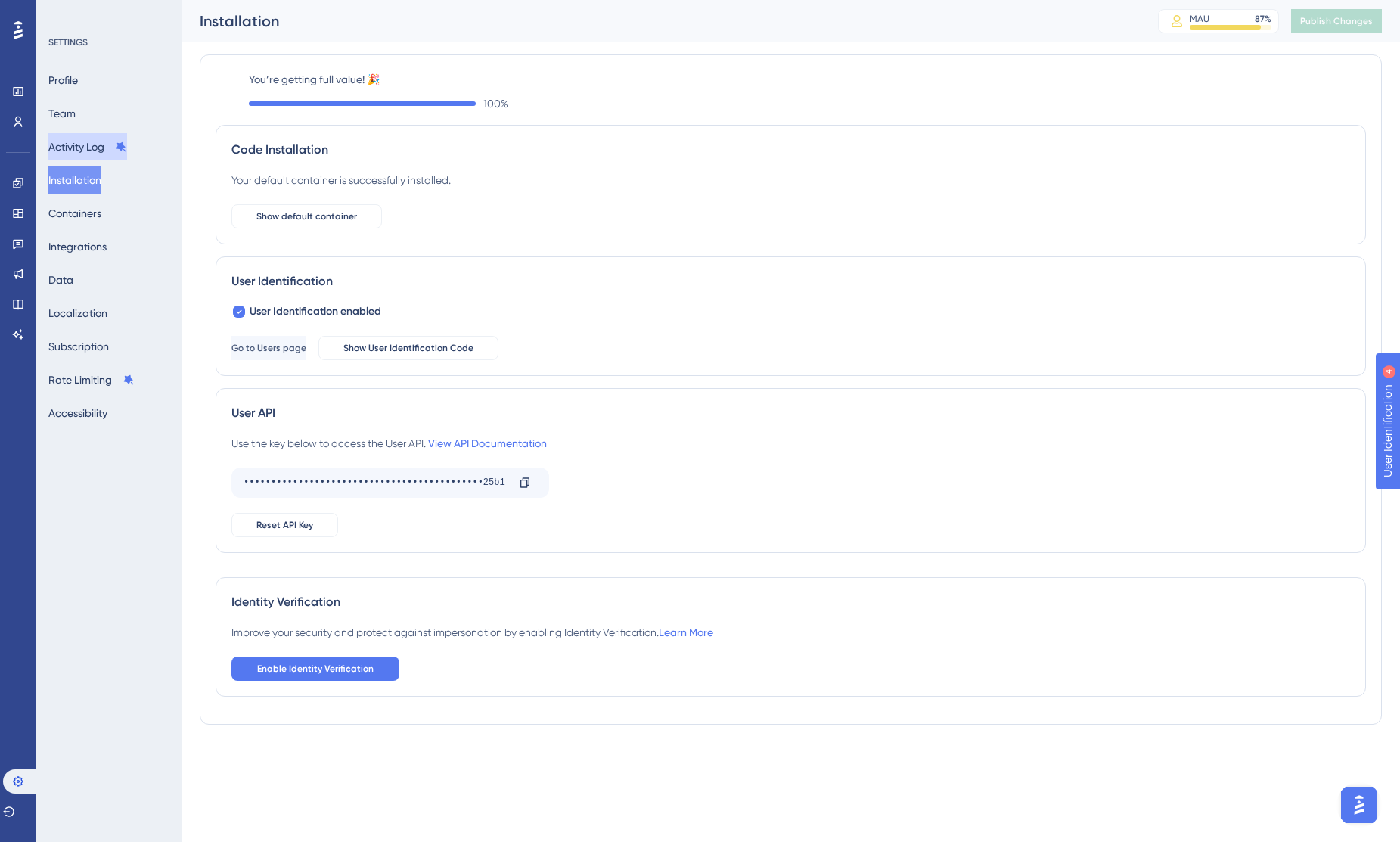
click at [89, 150] on button "Activity Log" at bounding box center [88, 147] width 79 height 28
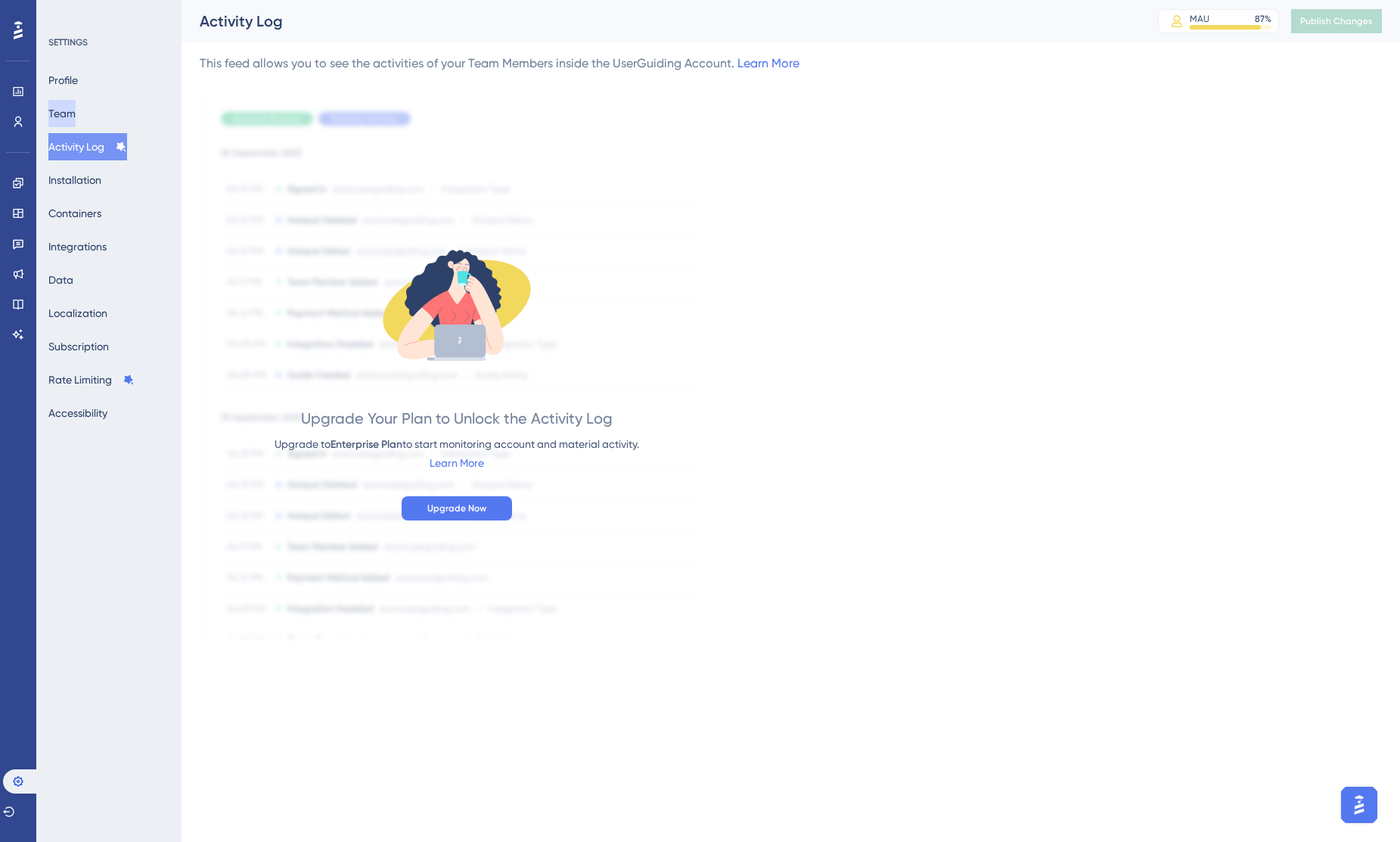
click at [75, 113] on button "Team" at bounding box center [62, 114] width 28 height 28
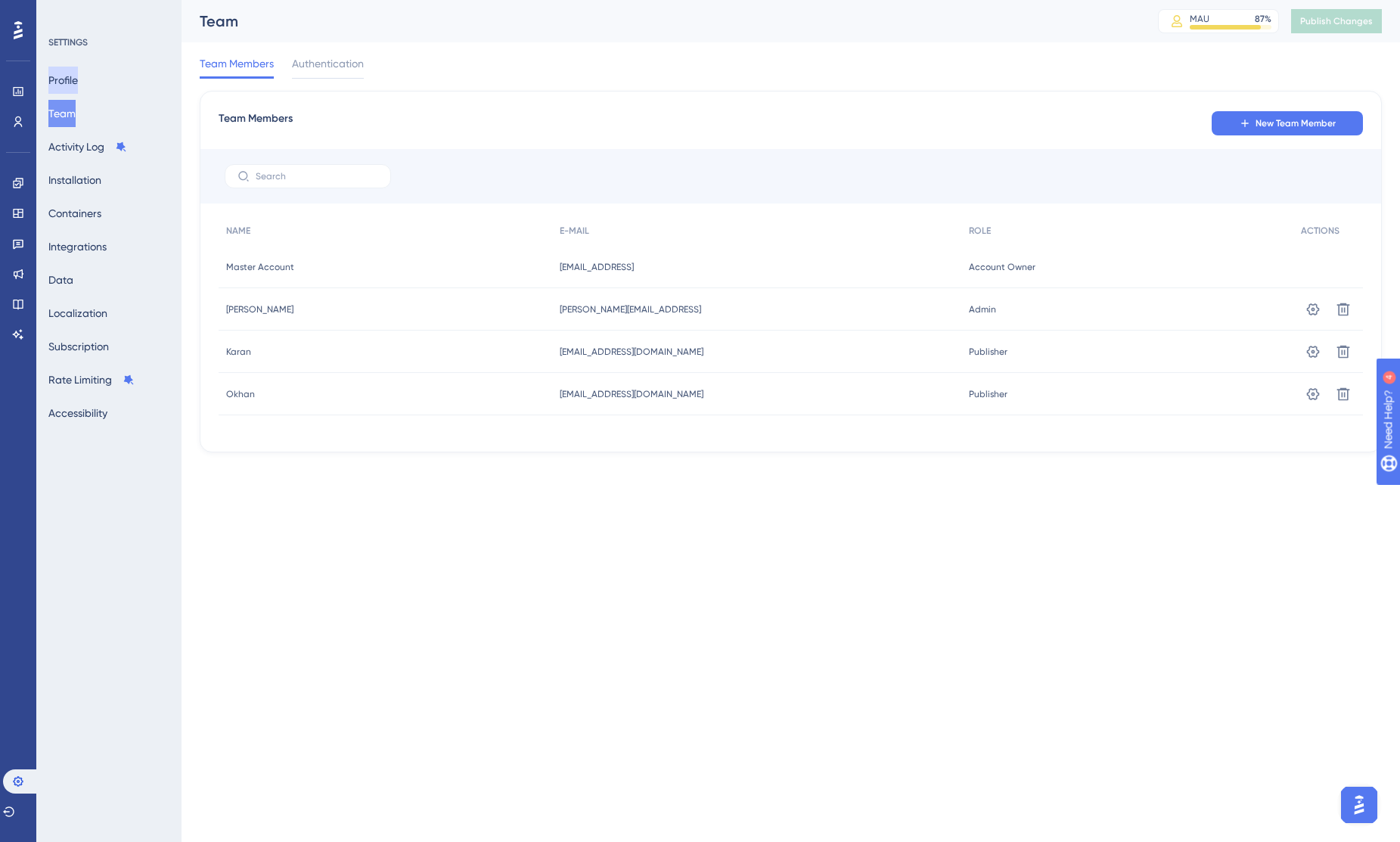
click at [73, 70] on button "Profile" at bounding box center [63, 81] width 29 height 28
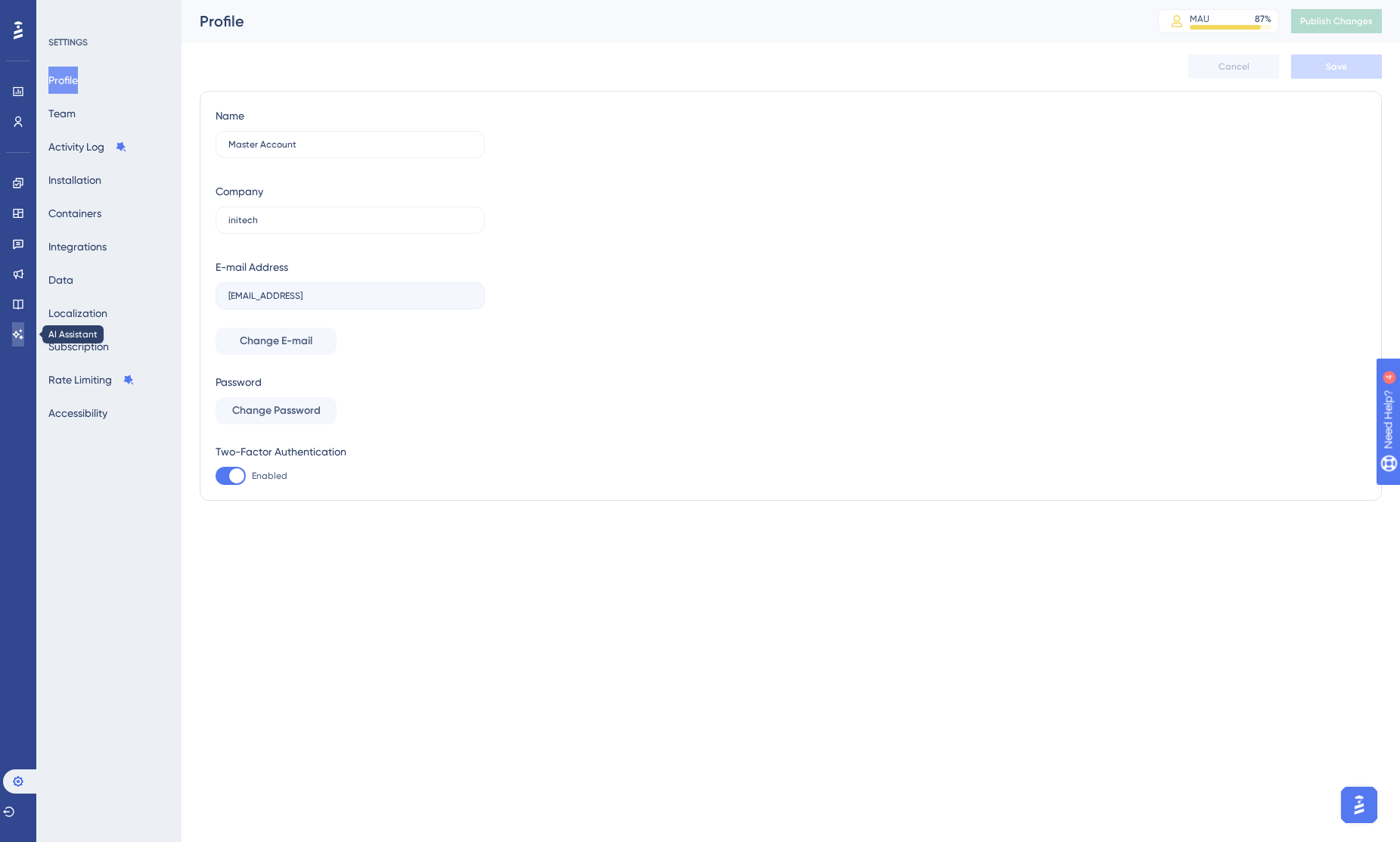
click at [19, 332] on icon at bounding box center [17, 334] width 12 height 12
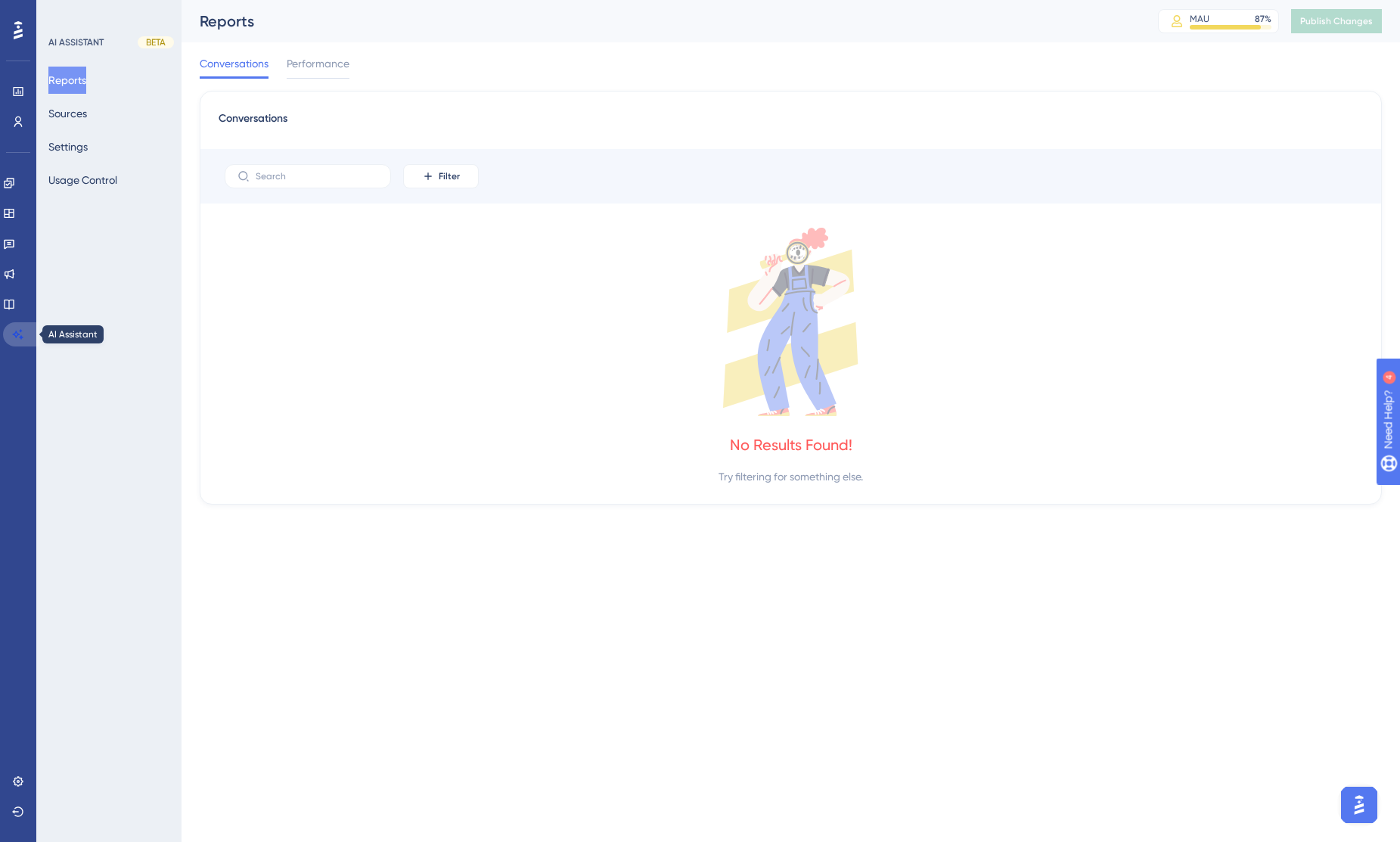
click at [18, 341] on link at bounding box center [21, 334] width 37 height 24
click at [15, 309] on icon at bounding box center [8, 304] width 12 height 12
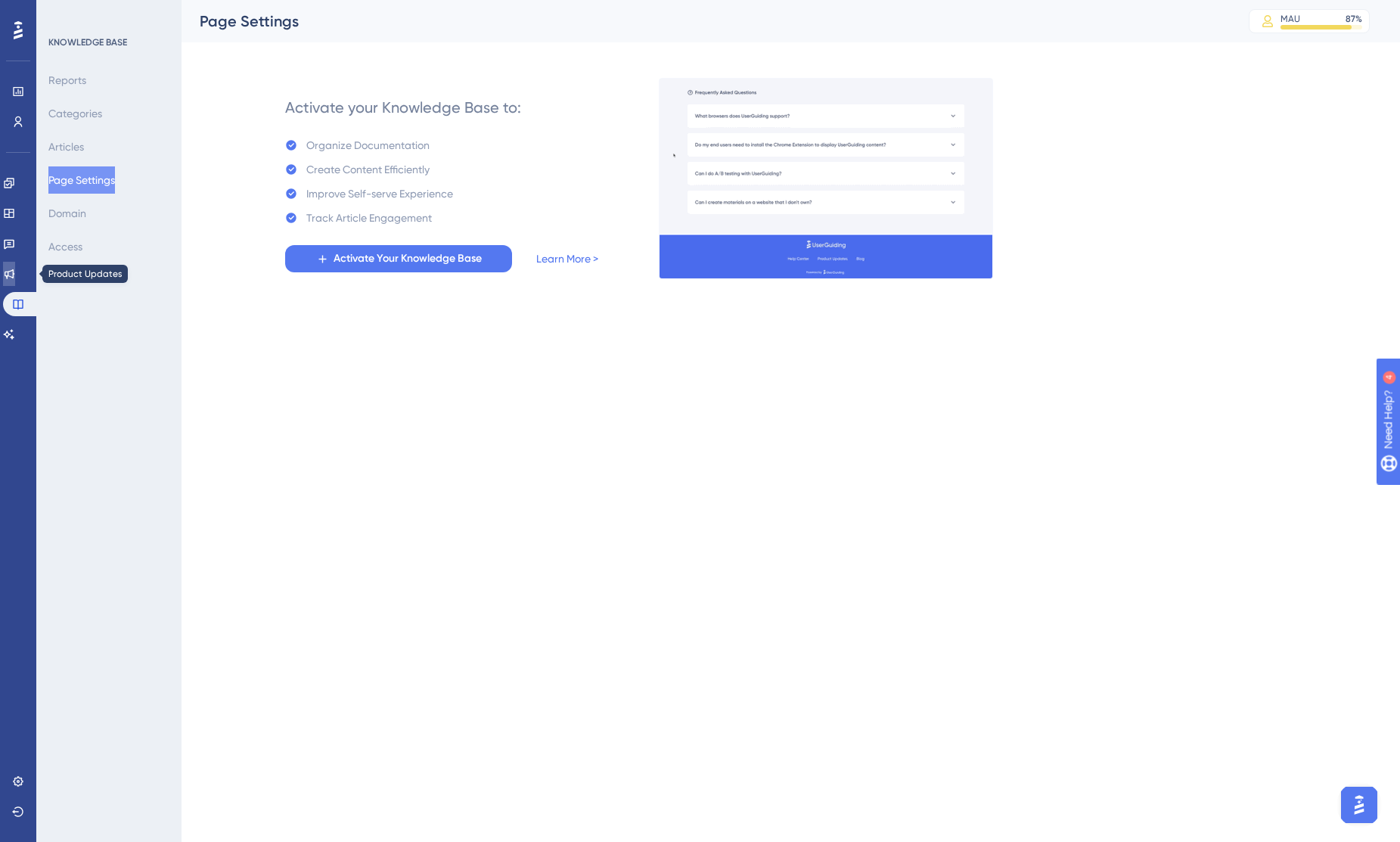
click at [15, 273] on icon at bounding box center [8, 273] width 12 height 12
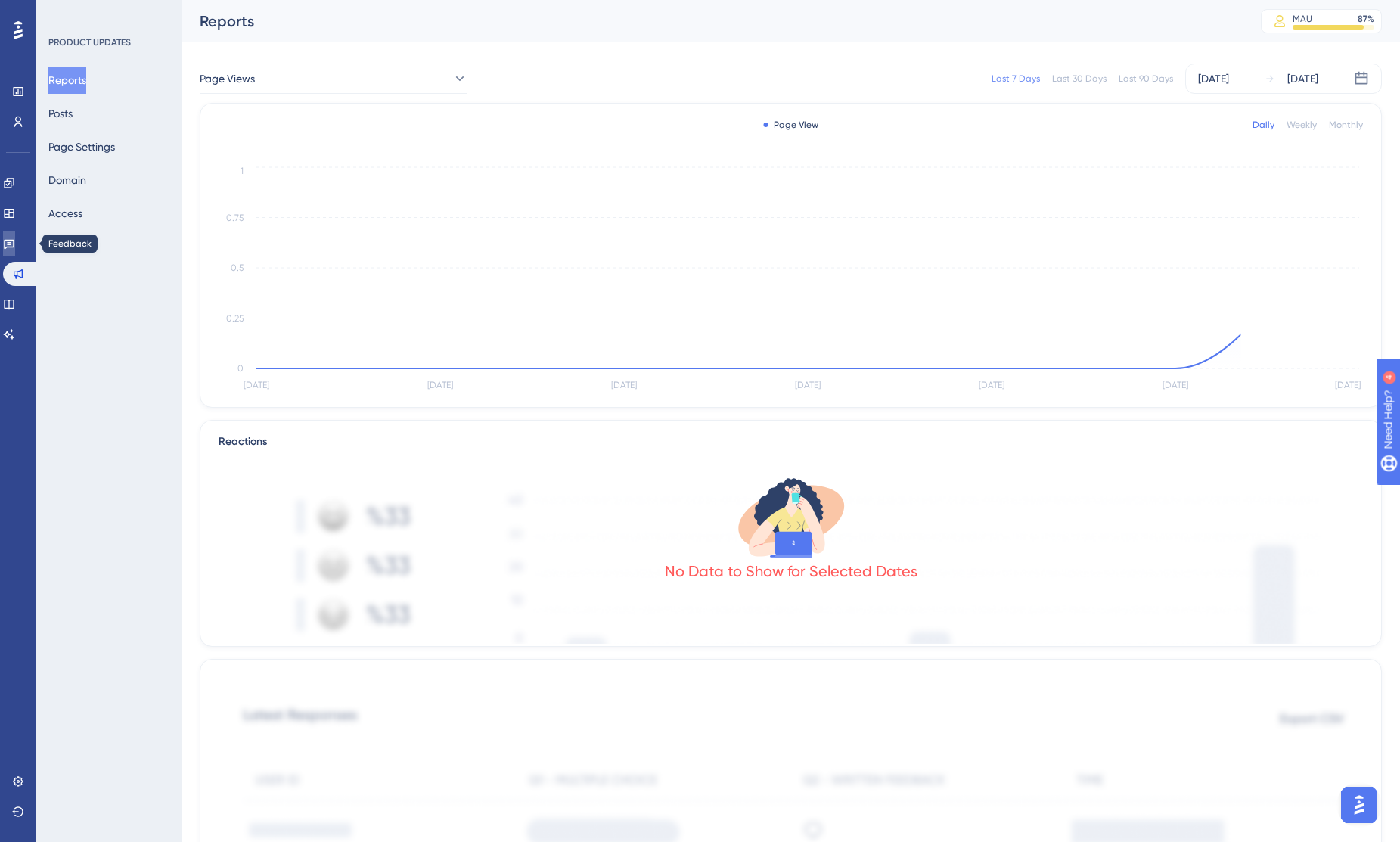
click at [15, 249] on icon at bounding box center [8, 243] width 12 height 12
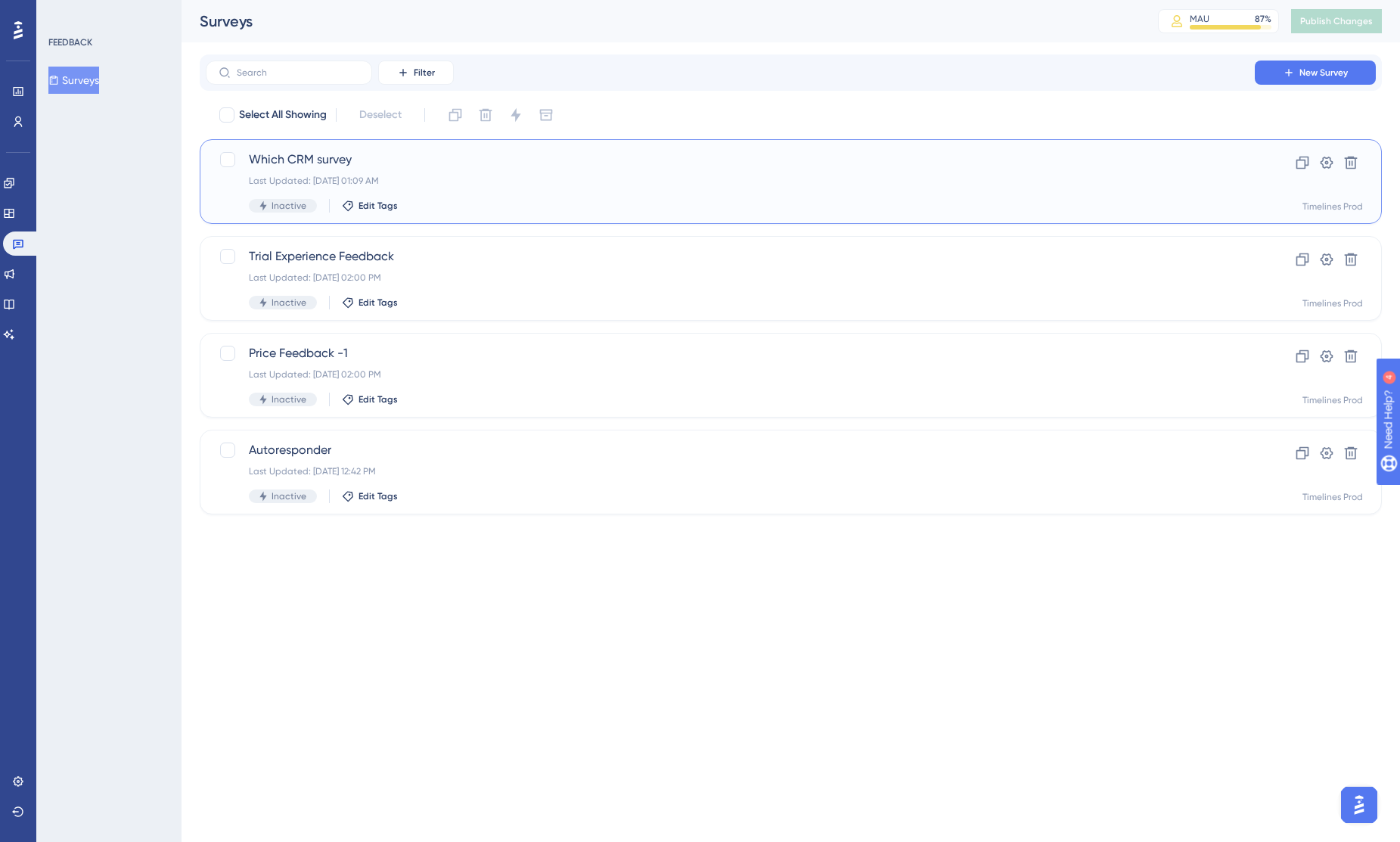
click at [328, 159] on span "Which CRM survey" at bounding box center [730, 160] width 963 height 18
